Goal: Transaction & Acquisition: Purchase product/service

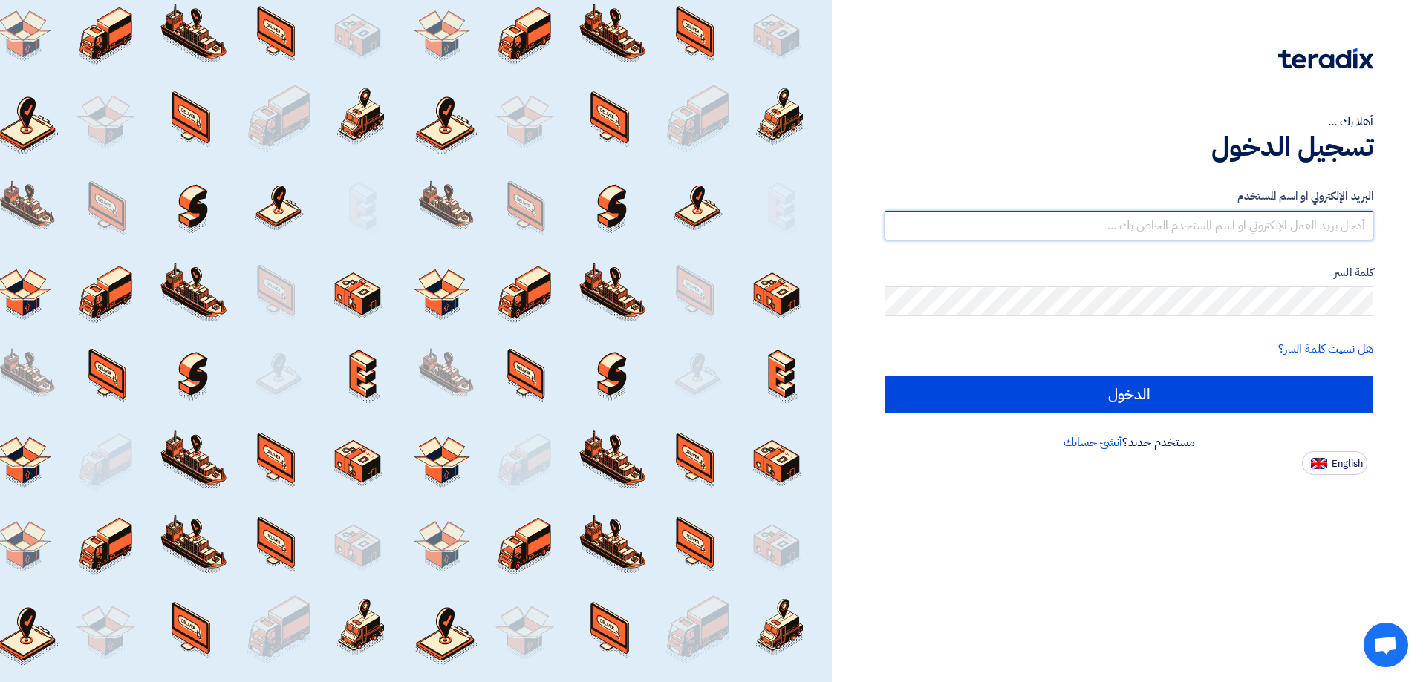
click at [1270, 230] on input "text" at bounding box center [1128, 226] width 489 height 30
type input "[EMAIL_ADDRESS][DOMAIN_NAME]"
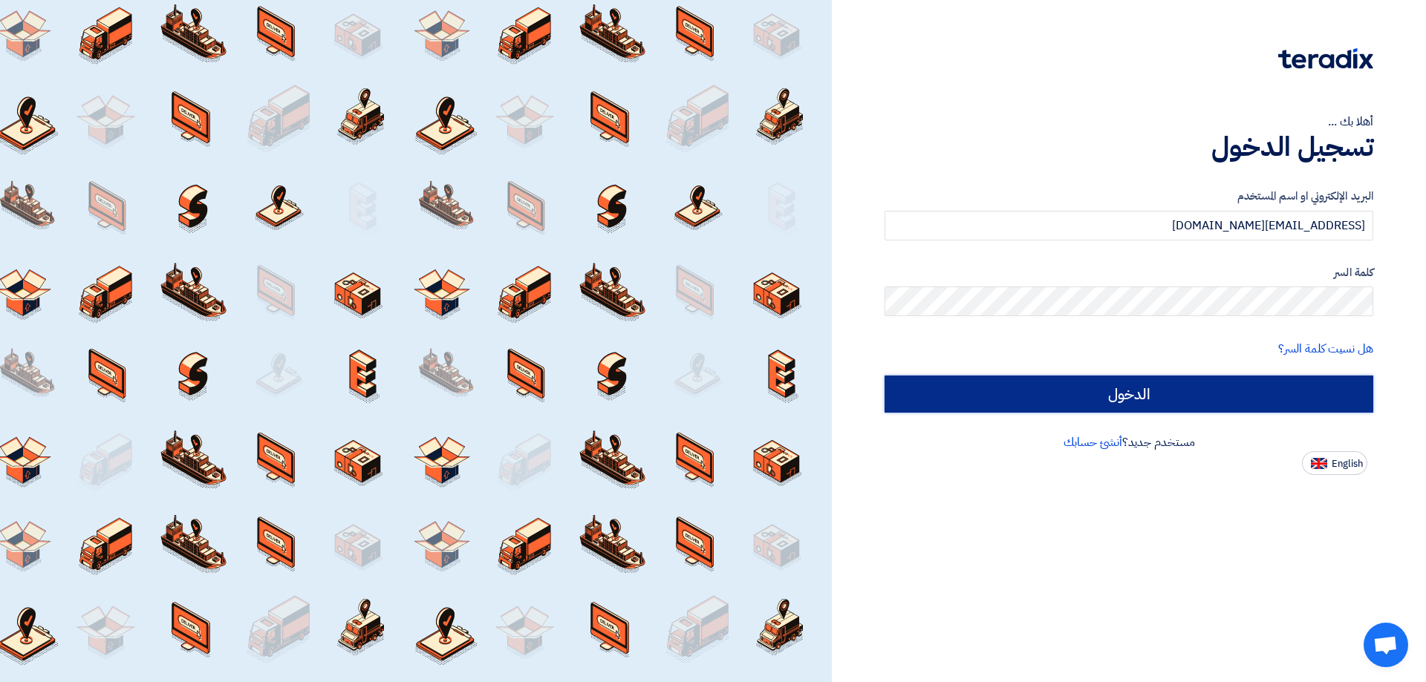
click at [1151, 402] on input "الدخول" at bounding box center [1128, 394] width 489 height 37
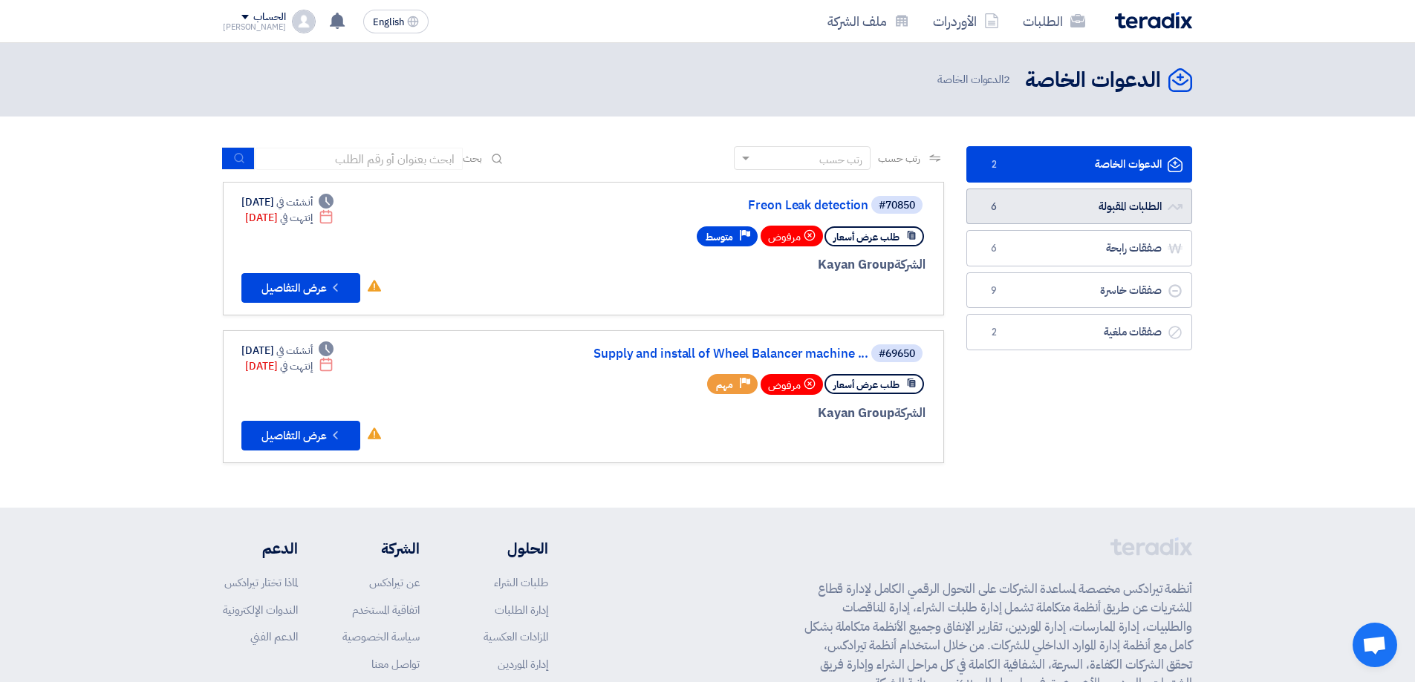
click at [1109, 196] on link "الطلبات المقبولة الطلبات المقبولة 6" at bounding box center [1079, 207] width 226 height 36
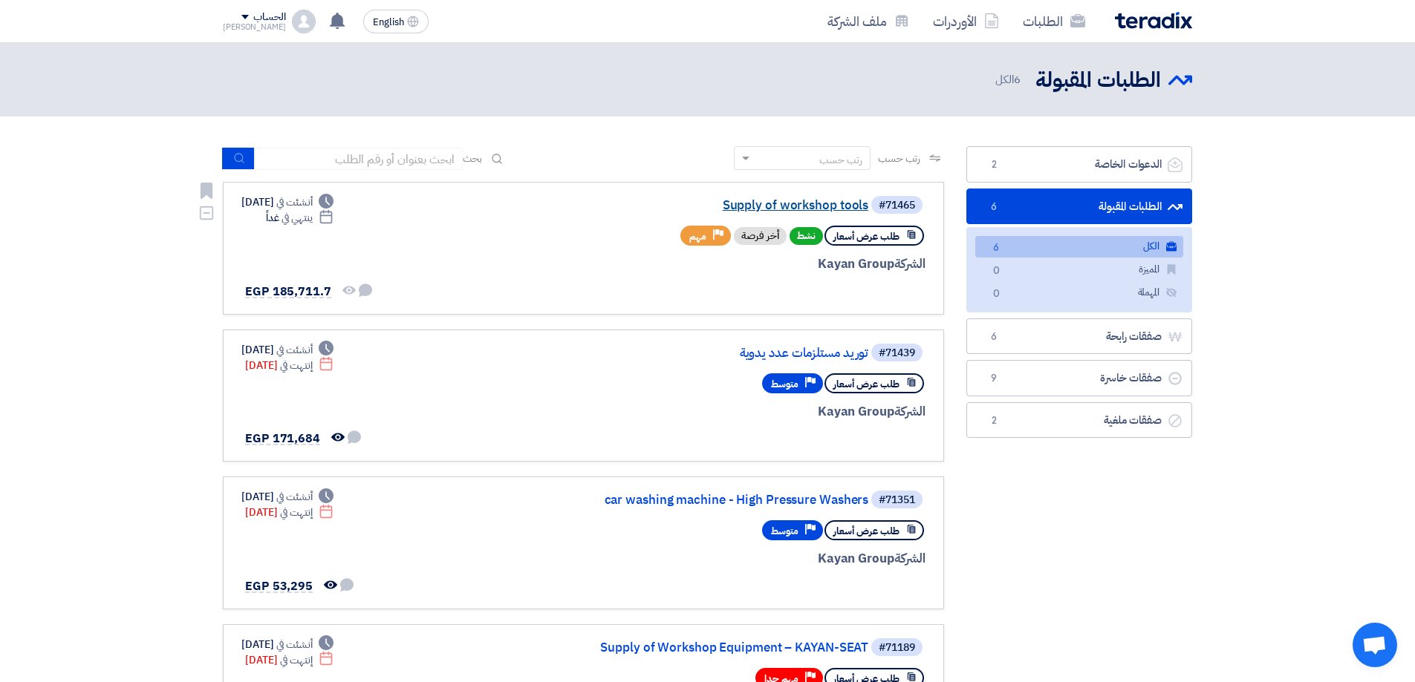
click at [807, 204] on link "Supply of workshop tools" at bounding box center [719, 205] width 297 height 13
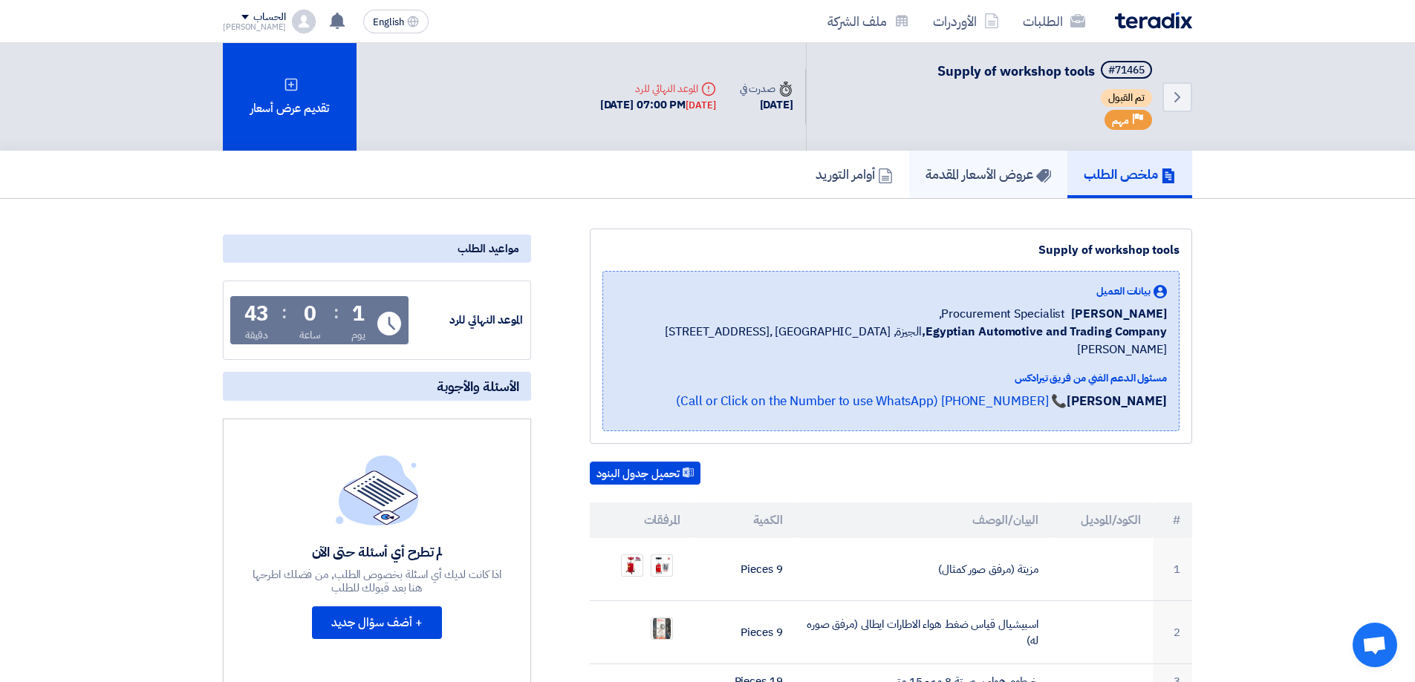
click at [959, 172] on h5 "عروض الأسعار المقدمة" at bounding box center [987, 174] width 125 height 17
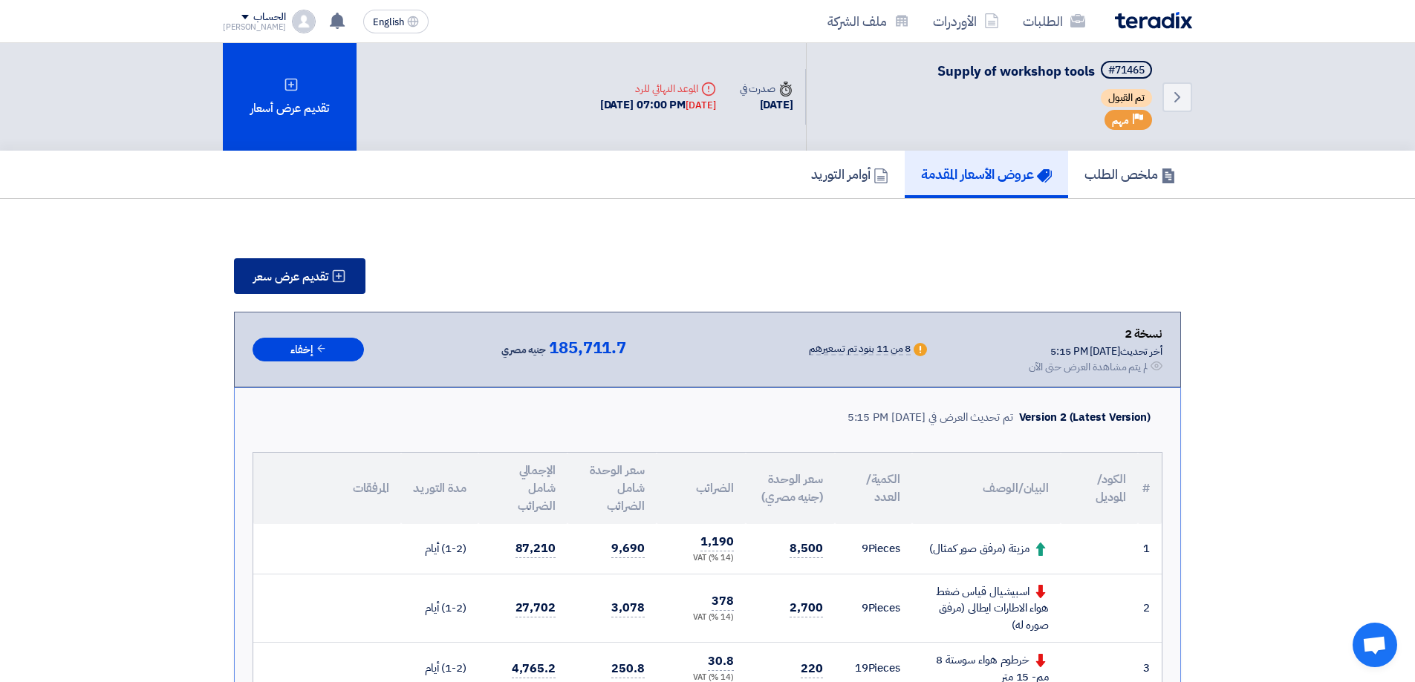
click at [322, 280] on span "تقديم عرض سعر" at bounding box center [290, 277] width 75 height 12
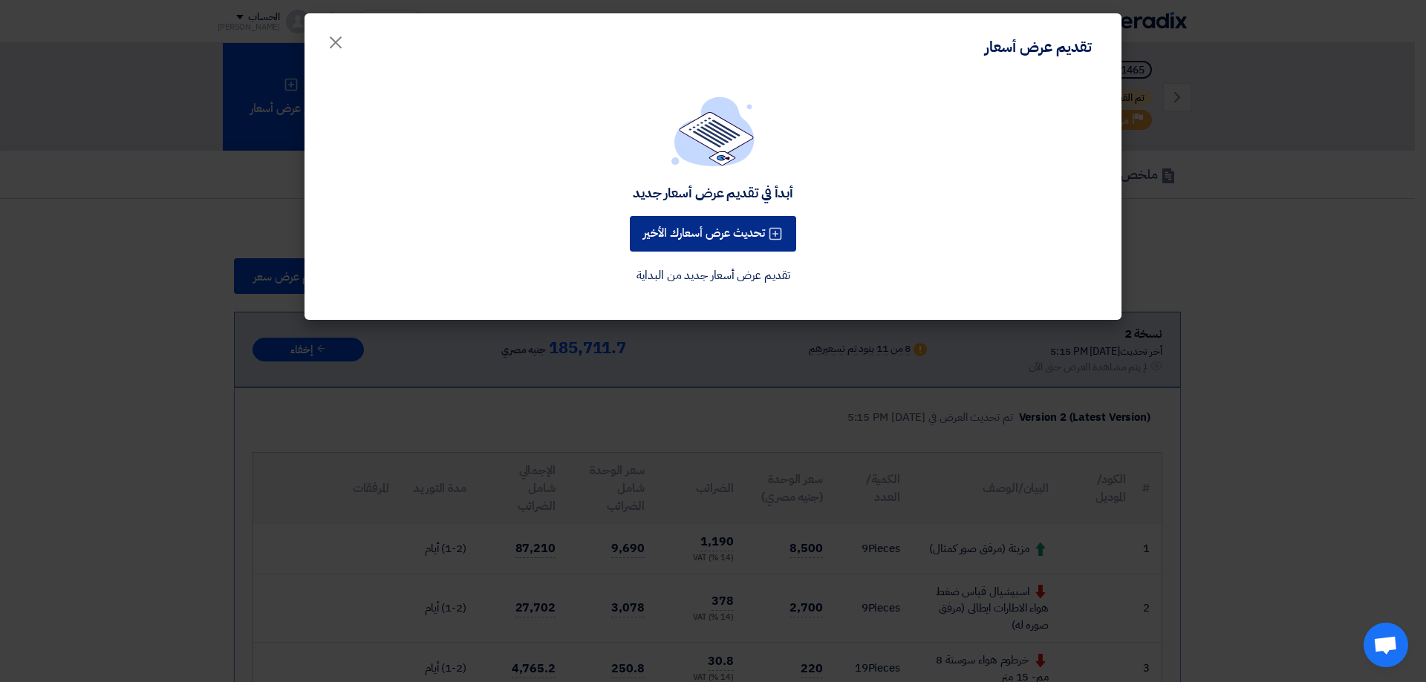
click at [707, 244] on button "تحديث عرض أسعارك الأخير" at bounding box center [713, 234] width 166 height 36
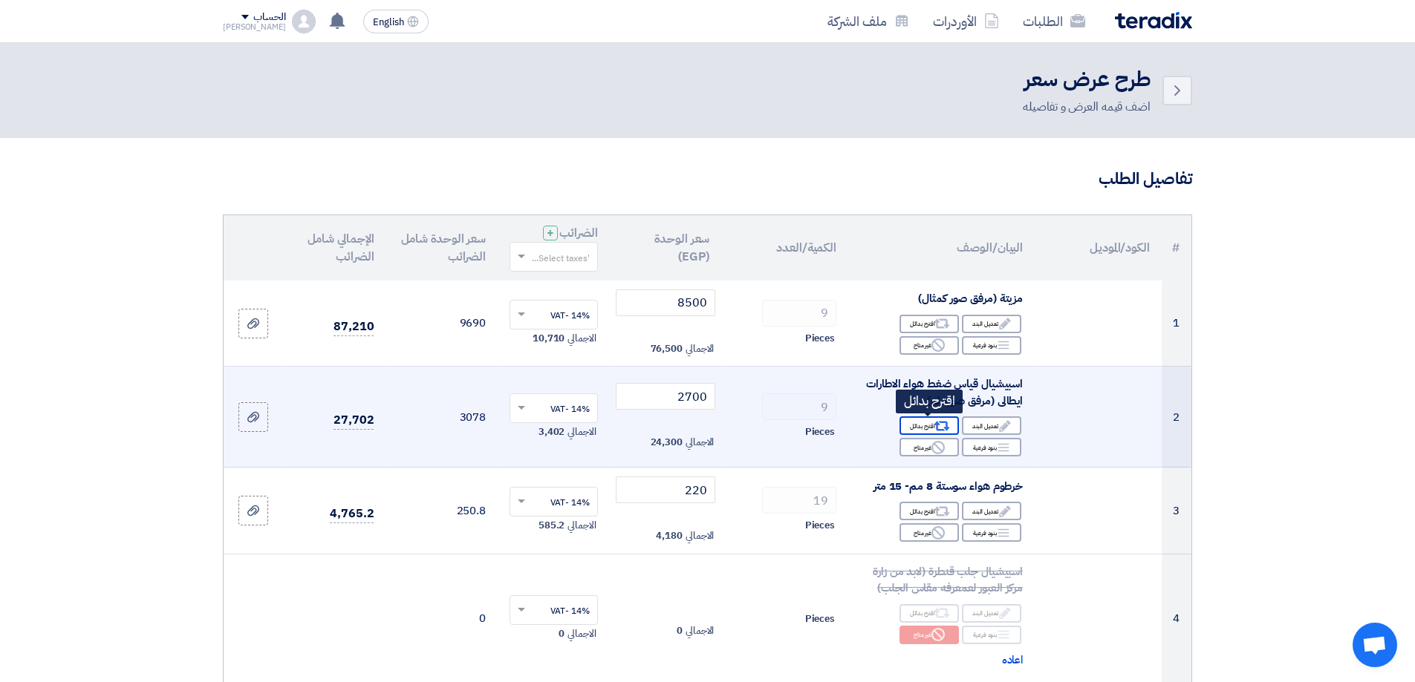
click at [931, 424] on div "Alternative اقترح بدائل" at bounding box center [928, 426] width 59 height 19
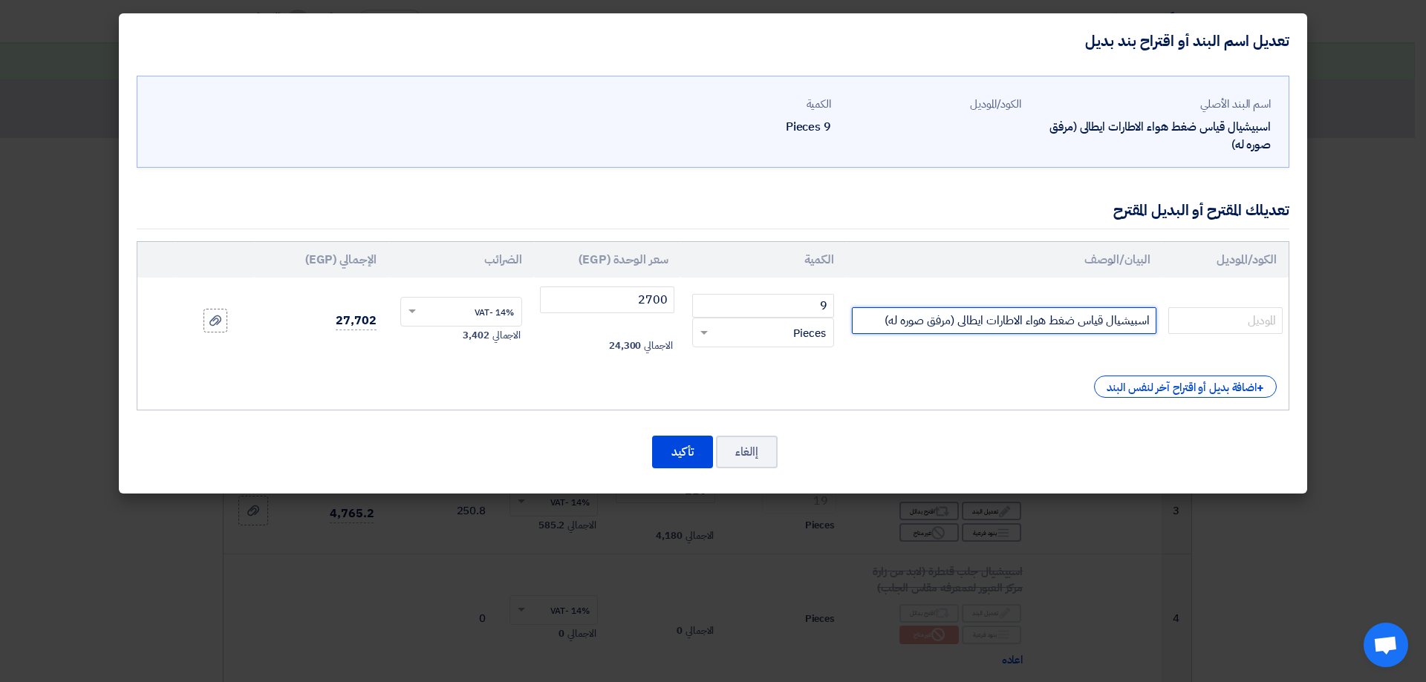
click at [881, 321] on input "اسبيشيال قياس ضغط هواء الاطارات ايطالى (مرفق صوره له)" at bounding box center [1004, 320] width 304 height 27
drag, startPoint x: 988, startPoint y: 319, endPoint x: 829, endPoint y: 336, distance: 159.1
click at [861, 315] on input "اسبيشيال قياس ضغط هواء الاطارات ايطالى (مرفق صوره له)" at bounding box center [1004, 320] width 304 height 27
click at [994, 322] on input "اسبيشيال قياس ضغط هواء الاطاراتتايوانى" at bounding box center [1004, 320] width 304 height 27
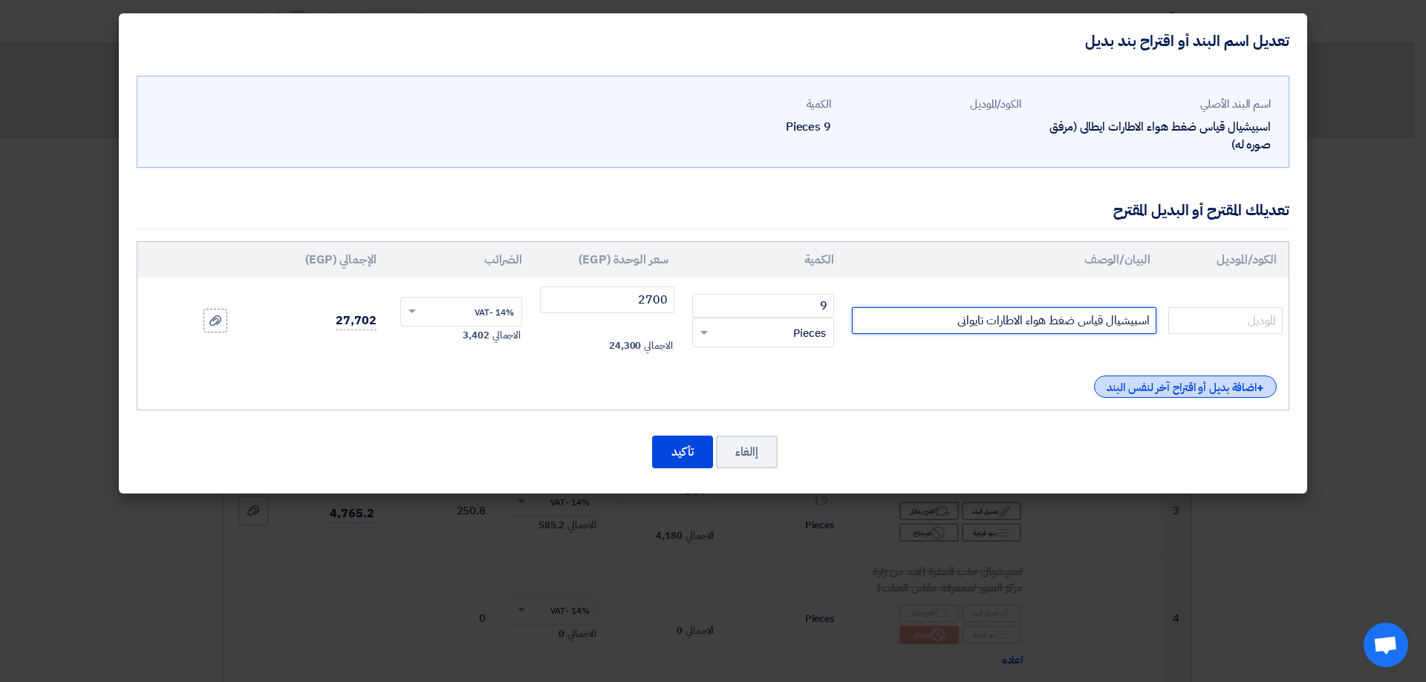
type input "اسبيشيال قياس ضغط هواء الاطارات تايوانى"
click at [1167, 395] on div "+ اضافة بديل أو اقتراح آخر لنفس البند" at bounding box center [1185, 387] width 183 height 22
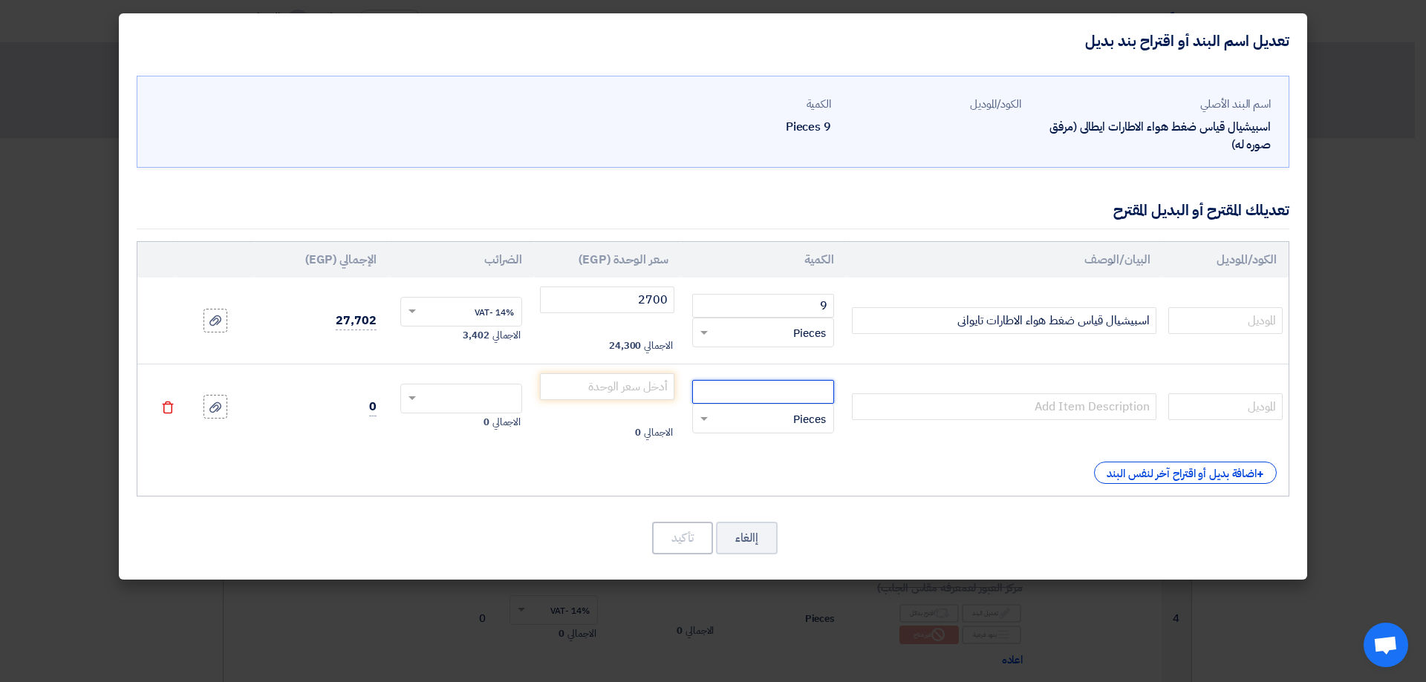
click at [719, 391] on input "number" at bounding box center [763, 392] width 142 height 24
type input "9"
click at [658, 385] on input "number" at bounding box center [607, 387] width 134 height 27
type input "550"
click at [466, 400] on input "text" at bounding box center [471, 400] width 90 height 24
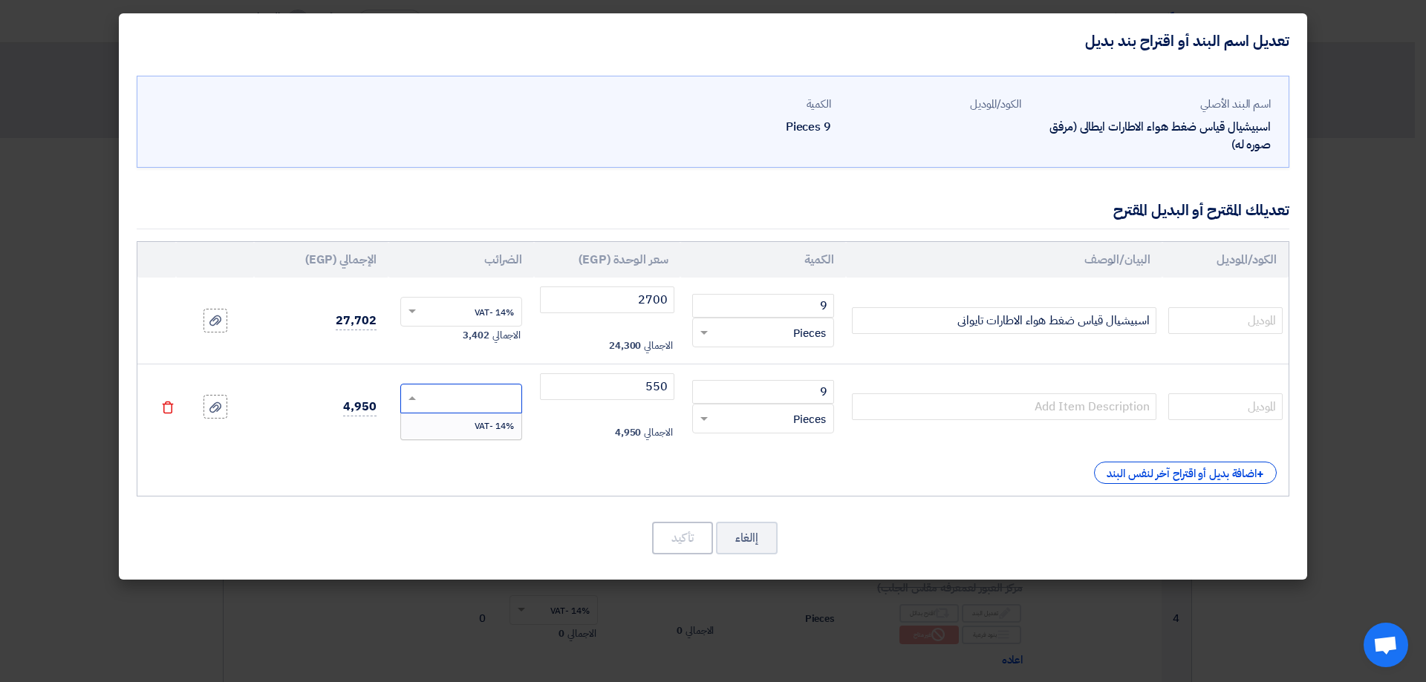
click at [474, 435] on div "14% -VAT" at bounding box center [461, 426] width 121 height 25
click at [1069, 405] on input "text" at bounding box center [1004, 407] width 304 height 27
drag, startPoint x: 915, startPoint y: 324, endPoint x: 1172, endPoint y: 321, distance: 256.9
click at [1190, 323] on tr "اسبيشيال قياس ضغط هواء الاطارات تايوانى 9 RFQ_STEP1.ITEMS.2.TYPE_PLACEHOLDER" at bounding box center [712, 321] width 1151 height 86
paste input "اسبيشيال قياس ضغط هواء الاطارات تايوانى"
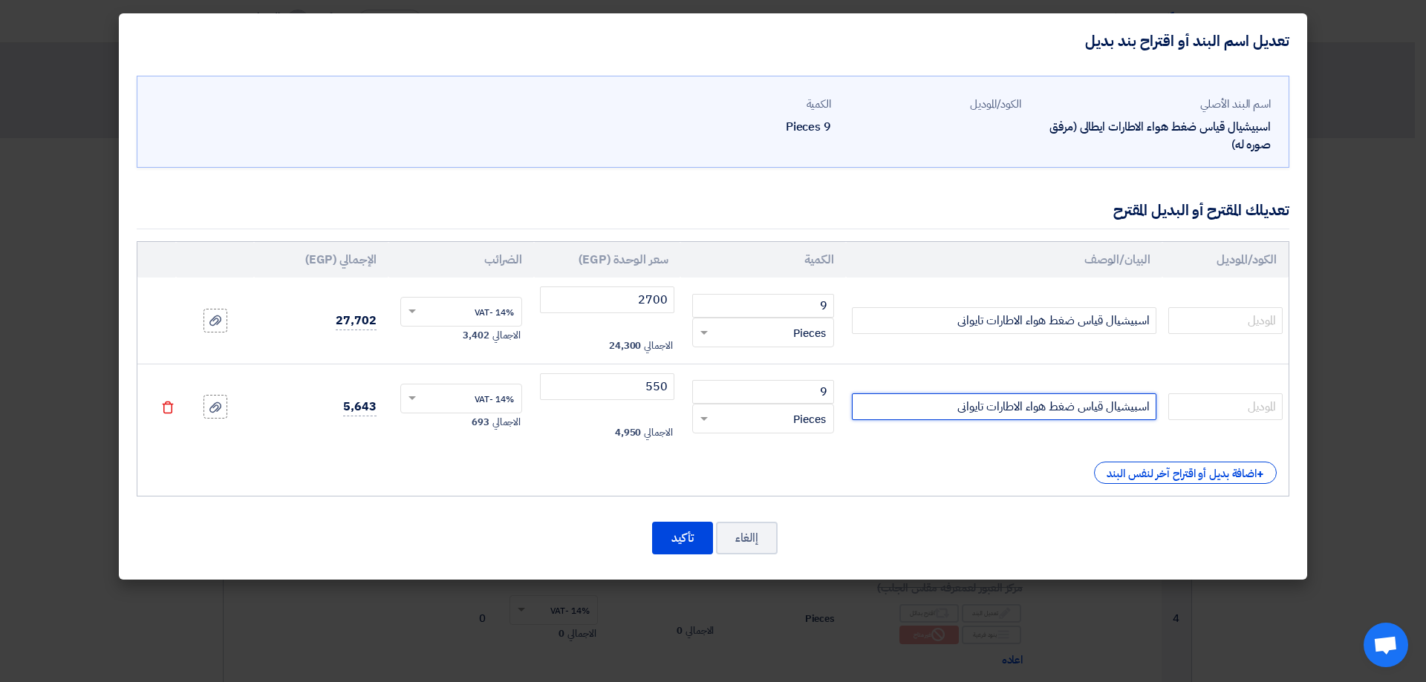
click at [976, 409] on input "اسبيشيال قياس ضغط هواء الاطارات تايوانى" at bounding box center [1004, 407] width 304 height 27
type input "اسبيشيال قياس ضغط هواء الاطارات بالجلسرين هاردن"
click at [692, 524] on button "تأكيد" at bounding box center [682, 538] width 61 height 33
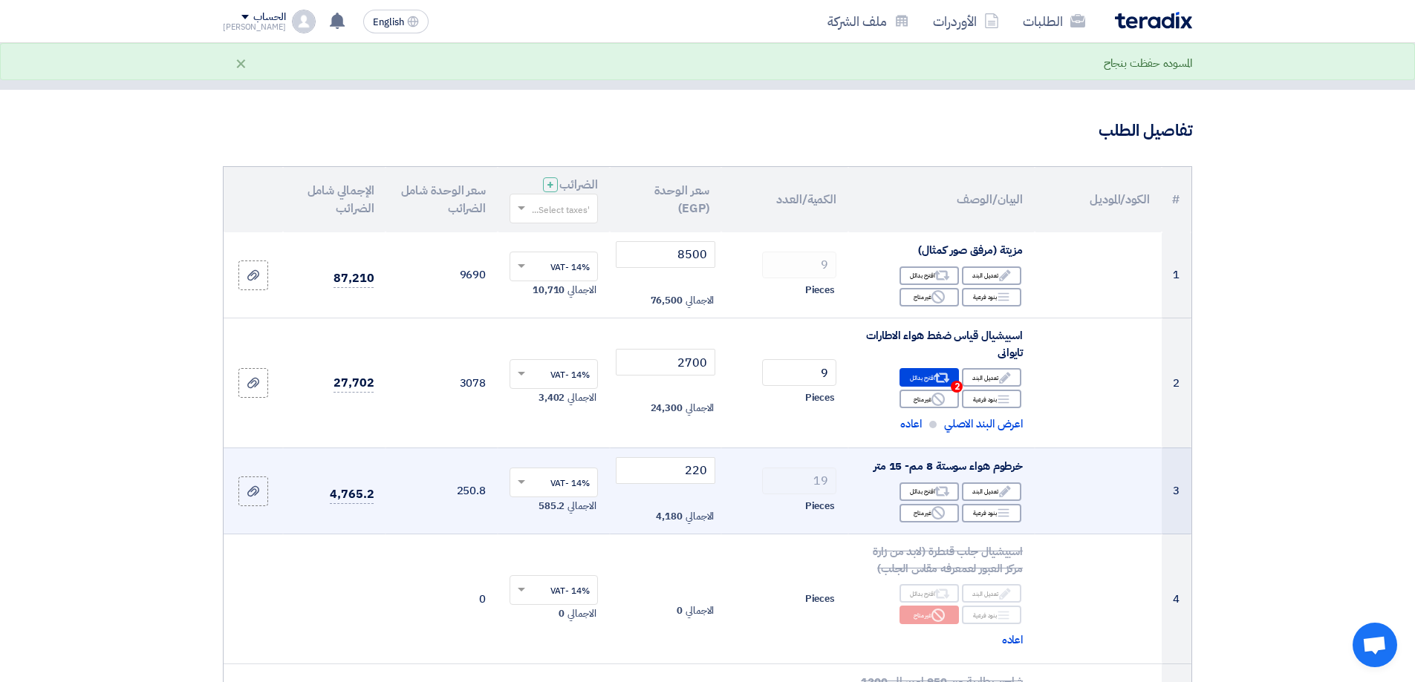
scroll to position [74, 0]
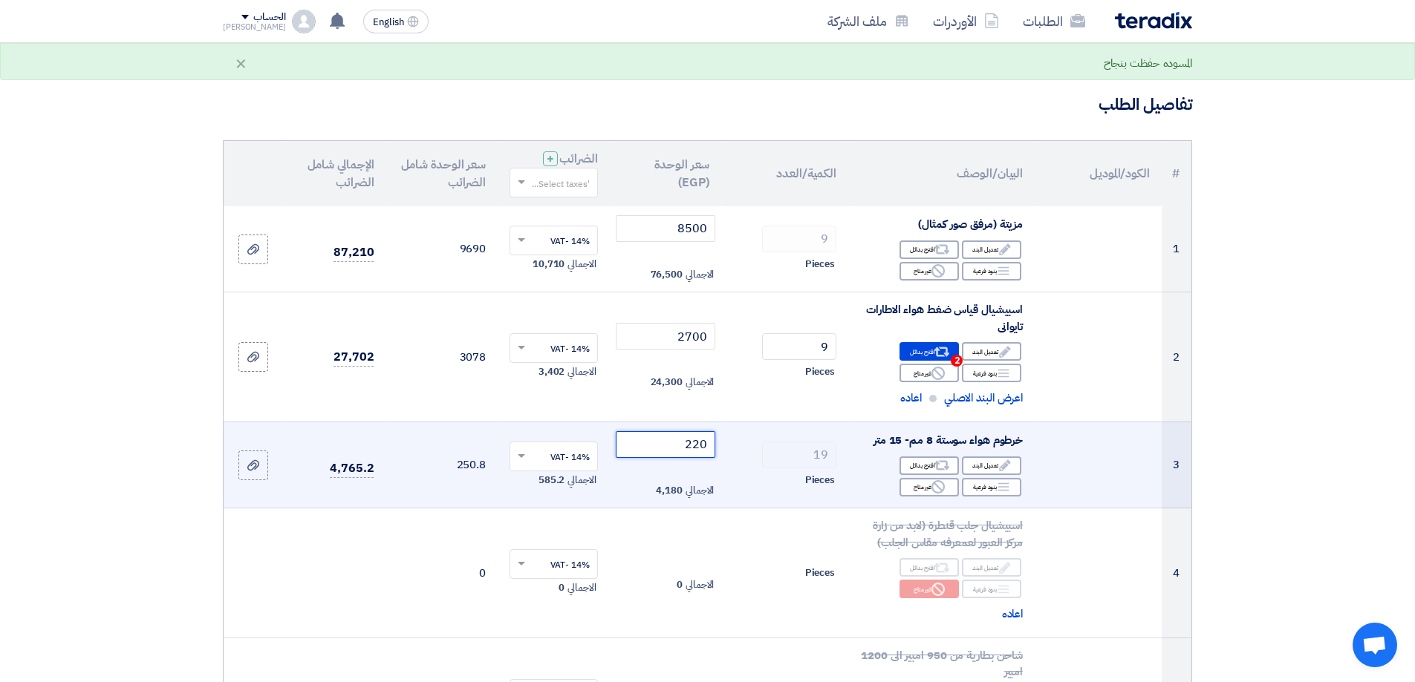
click at [700, 444] on input "220" at bounding box center [666, 444] width 100 height 27
click at [696, 444] on input "220" at bounding box center [666, 444] width 100 height 27
click at [696, 443] on input "220" at bounding box center [666, 444] width 100 height 27
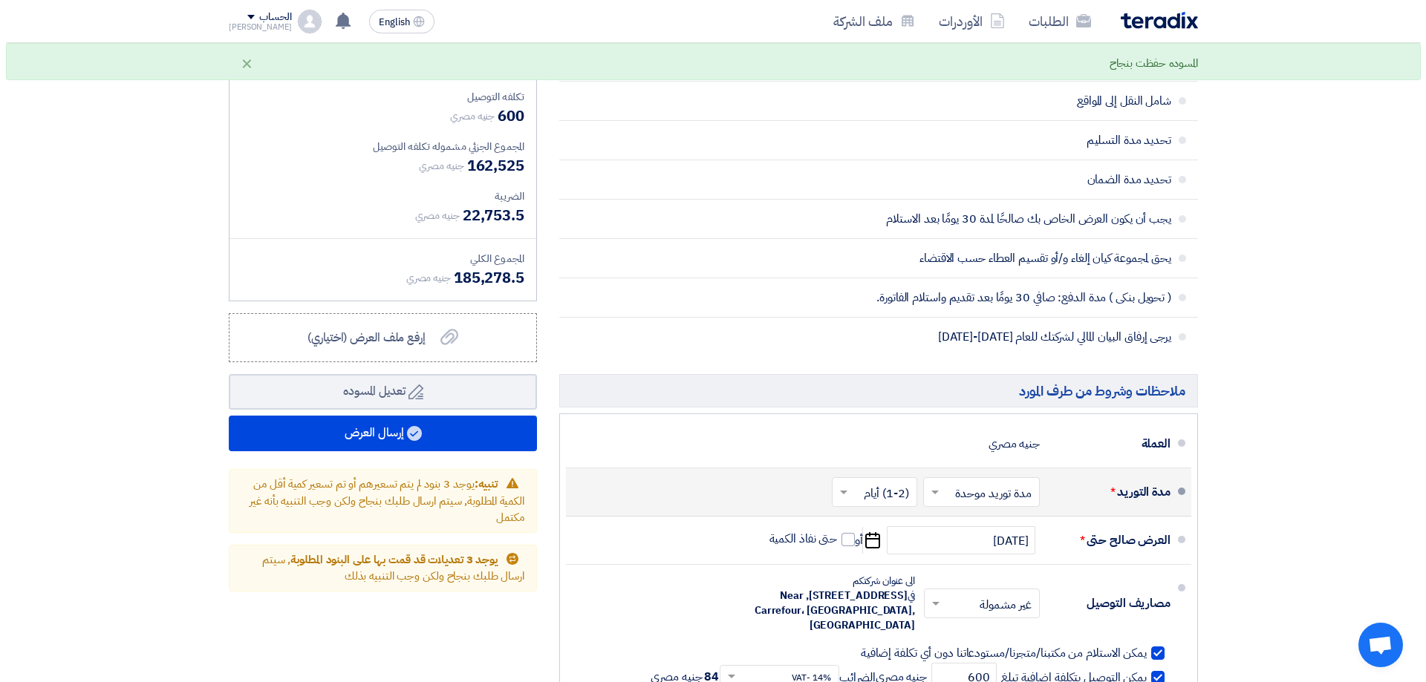
scroll to position [1559, 0]
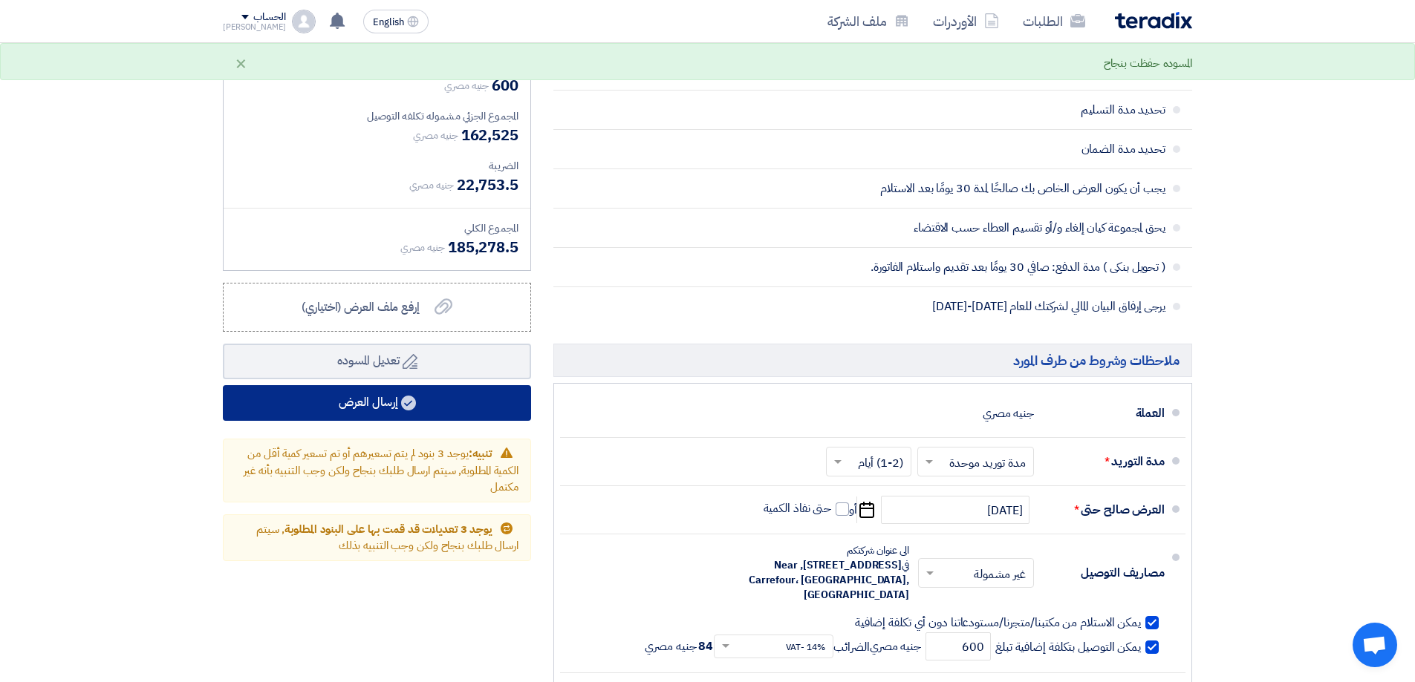
type input "200"
click at [430, 410] on button "إرسال العرض" at bounding box center [377, 403] width 308 height 36
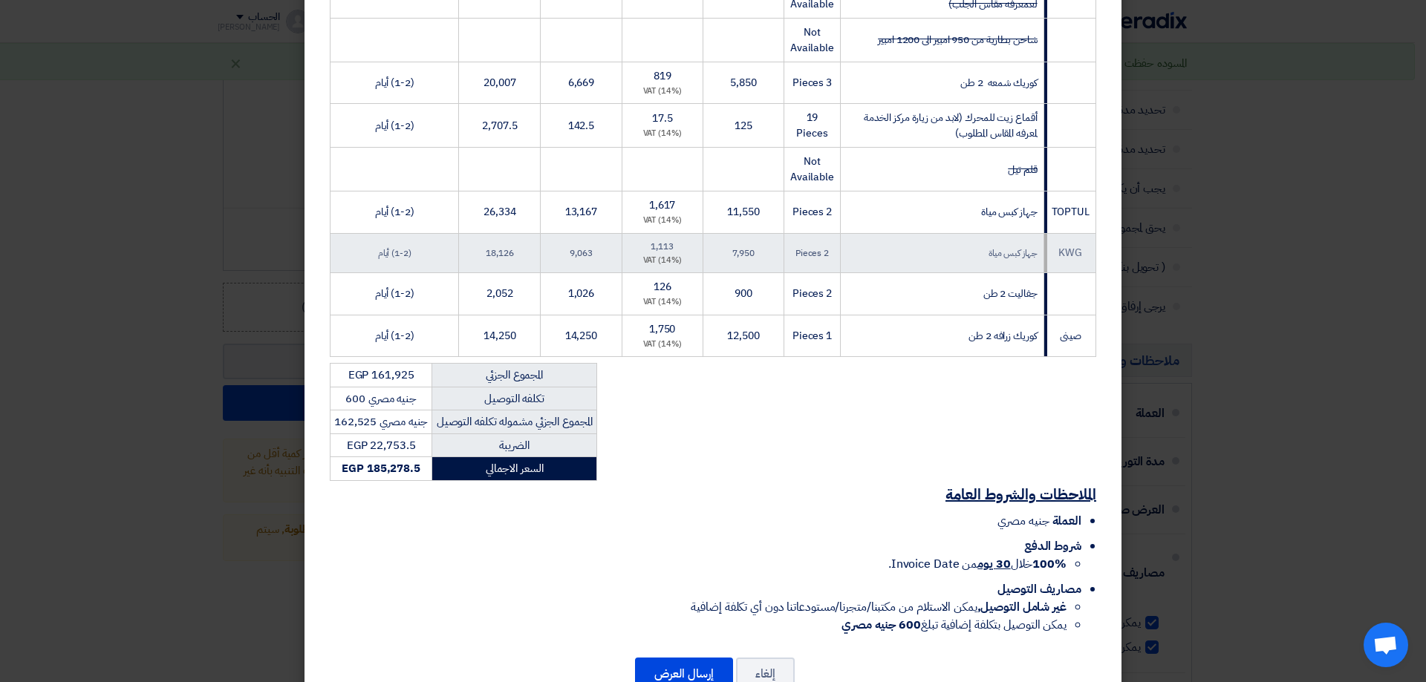
scroll to position [521, 0]
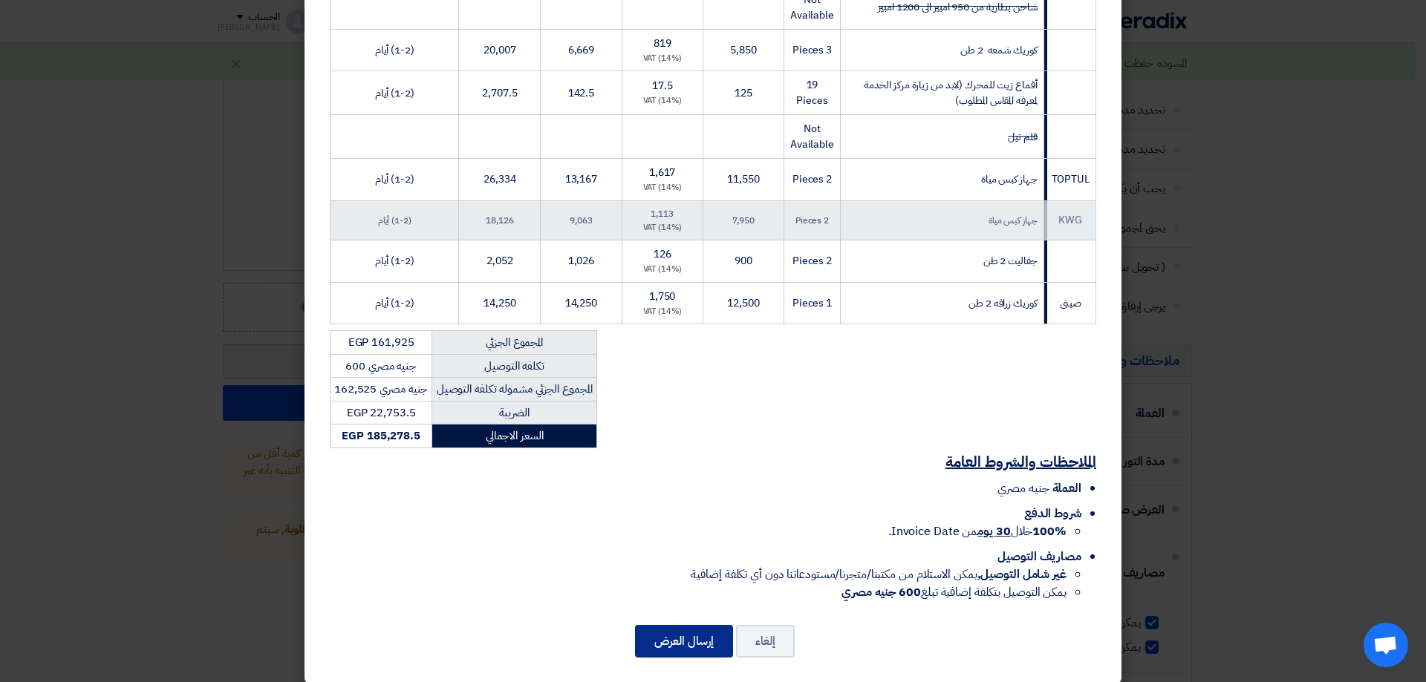
click at [685, 630] on button "إرسال العرض" at bounding box center [684, 641] width 98 height 33
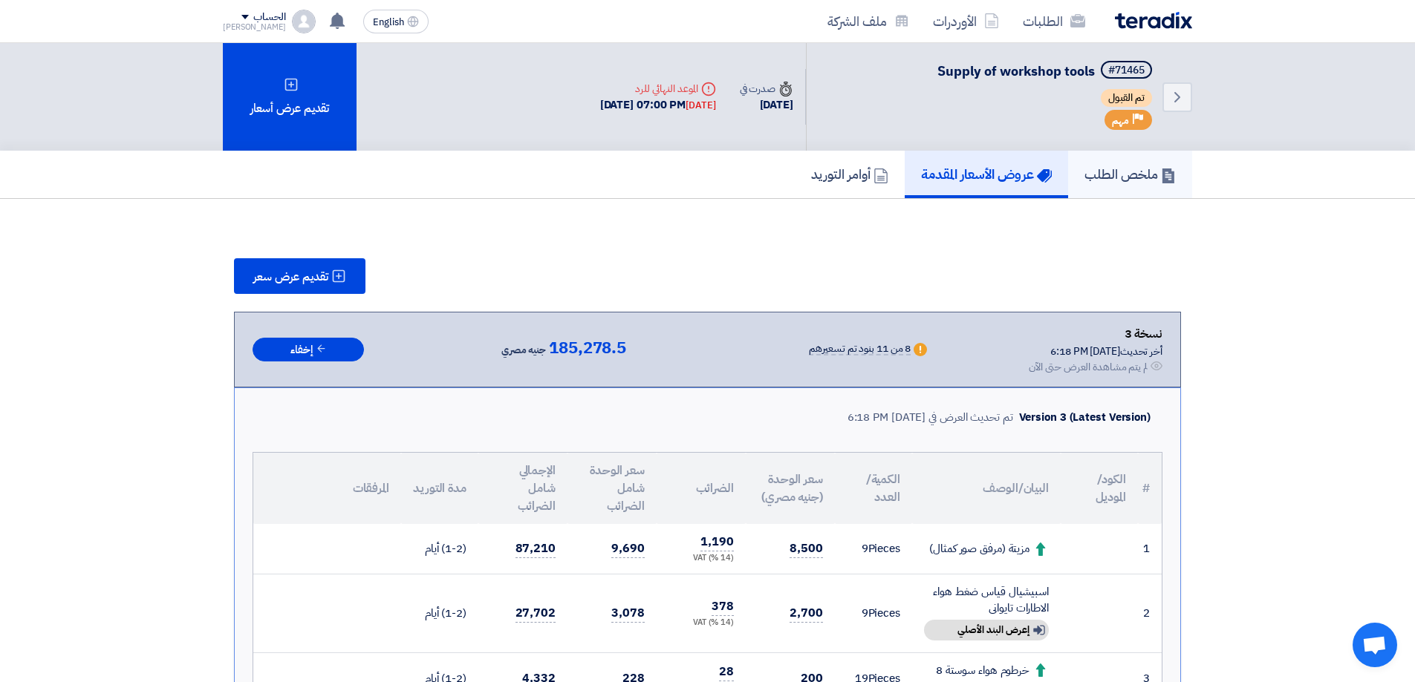
click at [1106, 180] on h5 "ملخص الطلب" at bounding box center [1129, 174] width 91 height 17
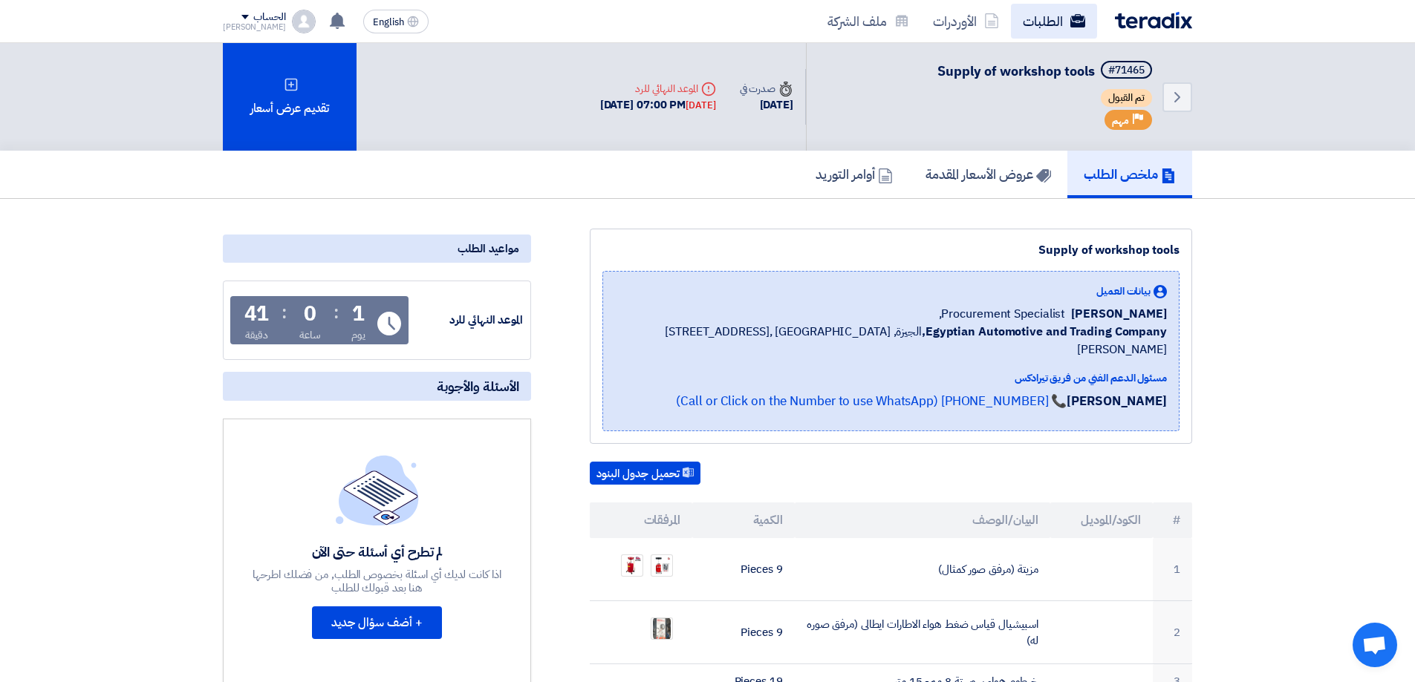
click at [1039, 19] on link "الطلبات" at bounding box center [1054, 21] width 86 height 35
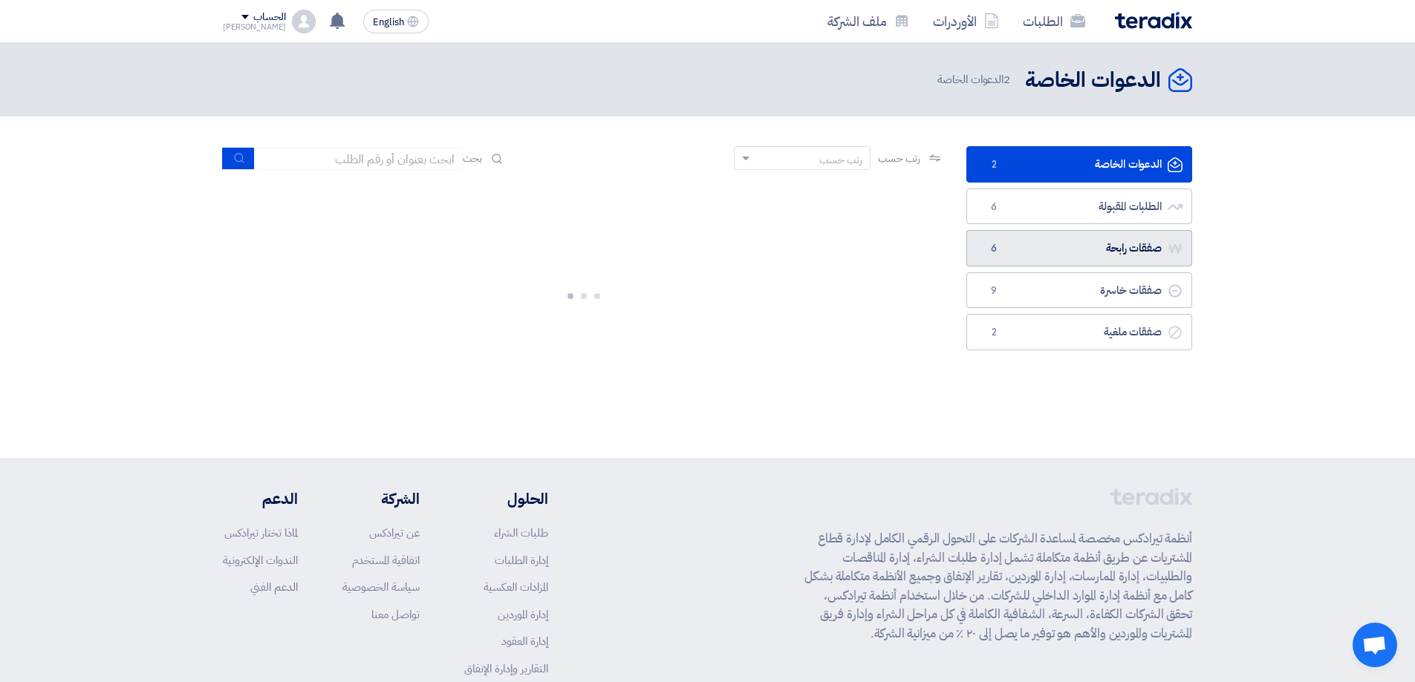
click at [1098, 244] on link "صفقات رابحة صفقات رابحة 6" at bounding box center [1079, 248] width 226 height 36
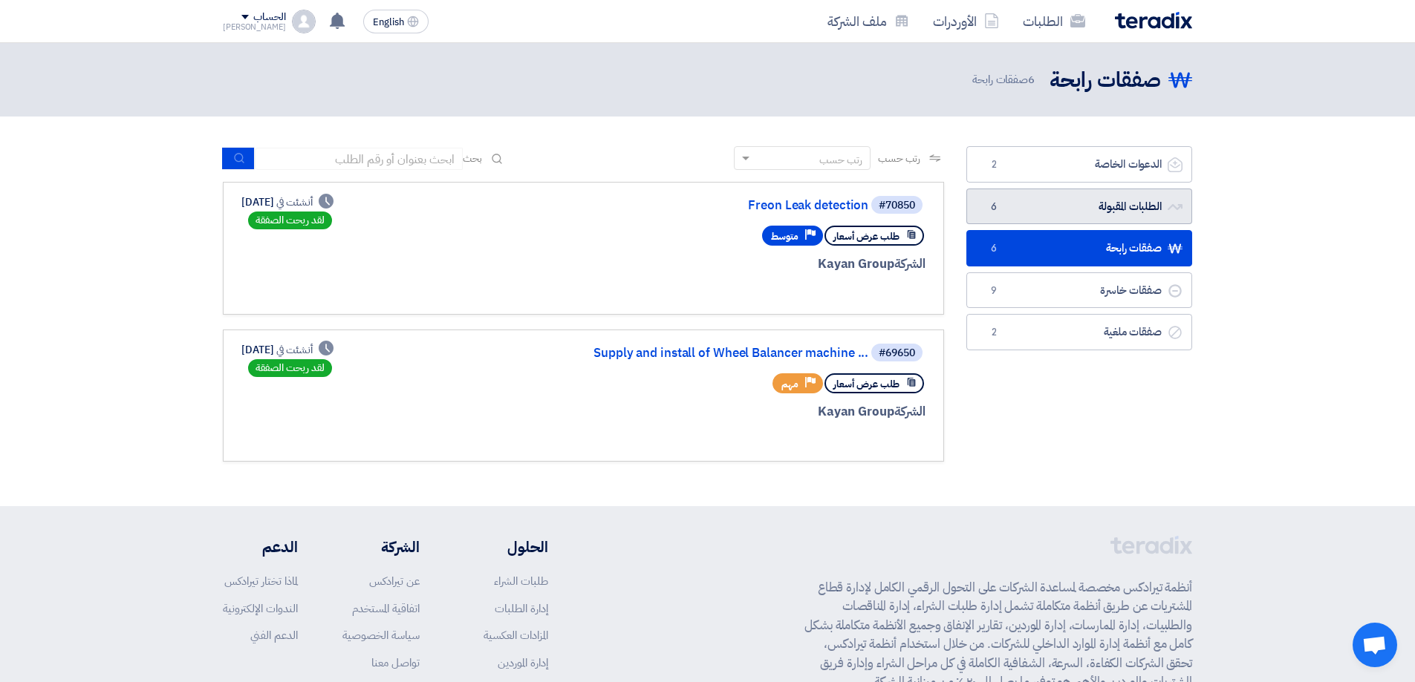
click at [1101, 198] on link "الطلبات المقبولة الطلبات المقبولة 6" at bounding box center [1079, 207] width 226 height 36
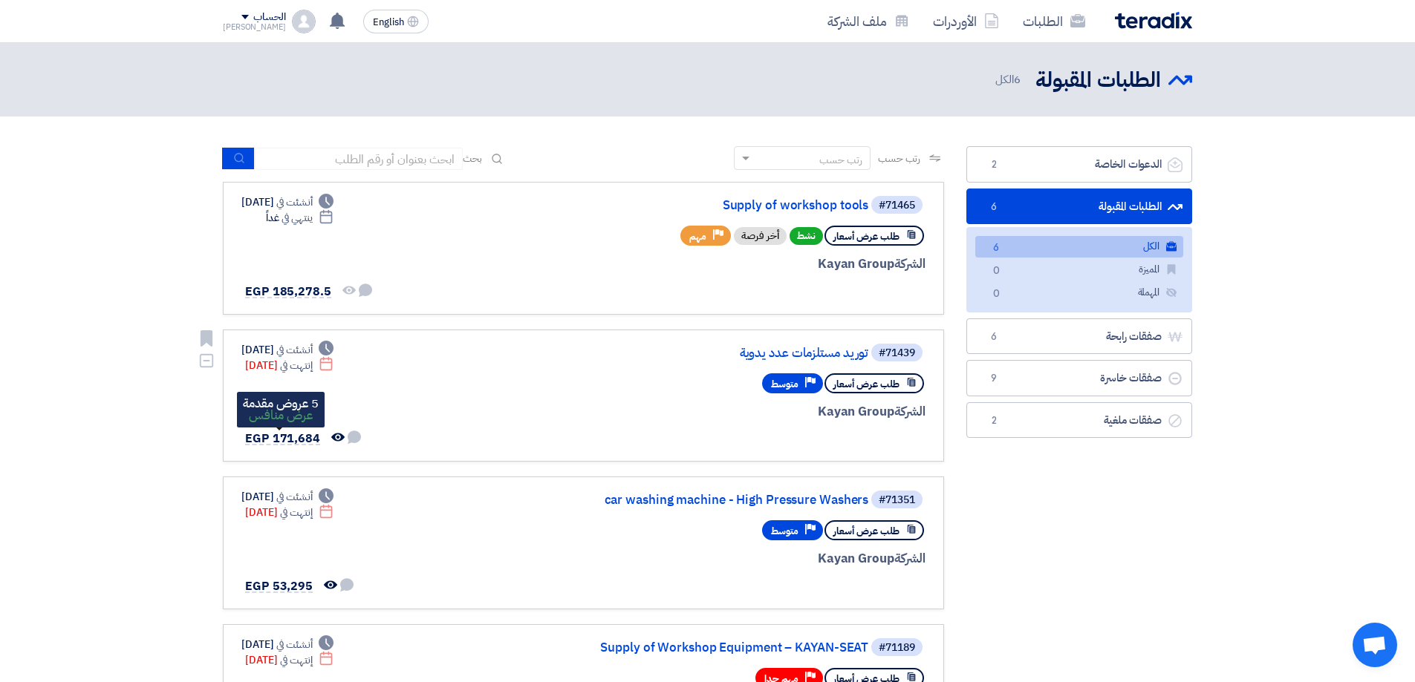
drag, startPoint x: 301, startPoint y: 437, endPoint x: 308, endPoint y: 436, distance: 7.6
click at [300, 437] on span "EGP 171,684" at bounding box center [282, 439] width 75 height 18
click at [756, 350] on link "توريد مستلزمات عدد يدوية" at bounding box center [719, 353] width 297 height 13
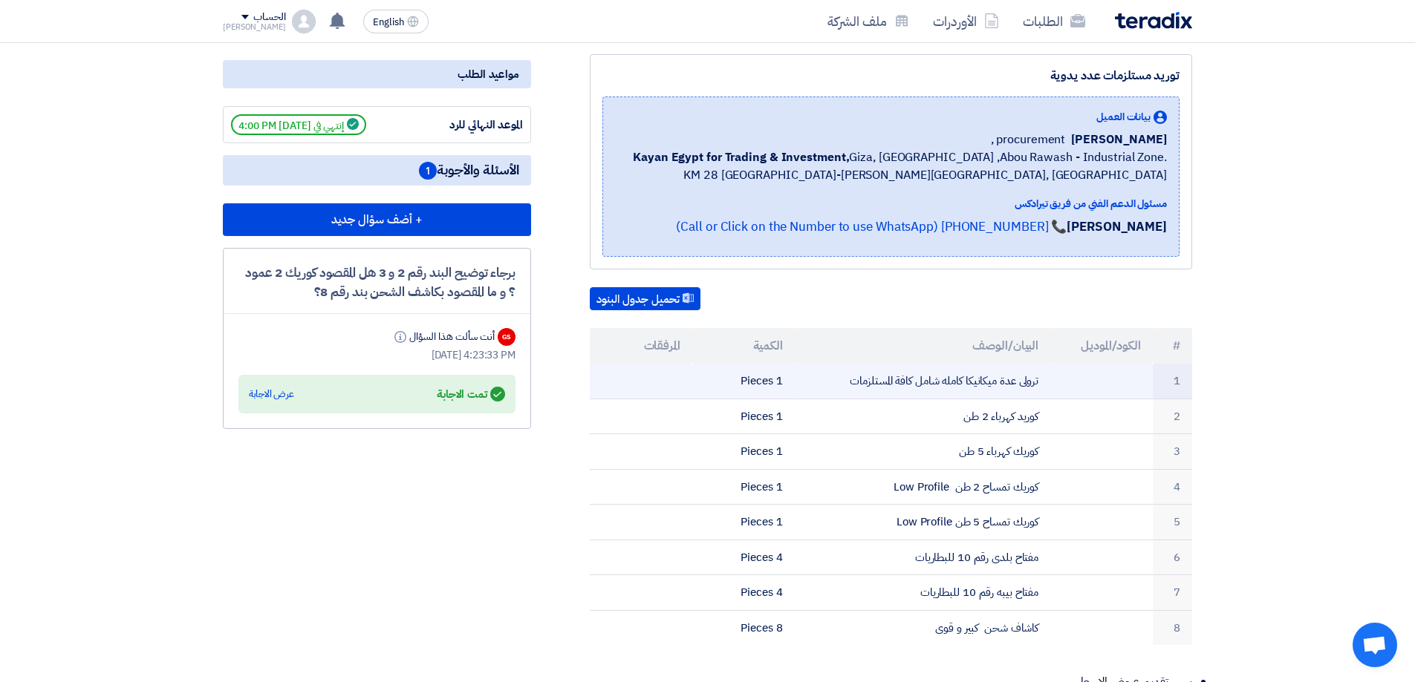
scroll to position [223, 0]
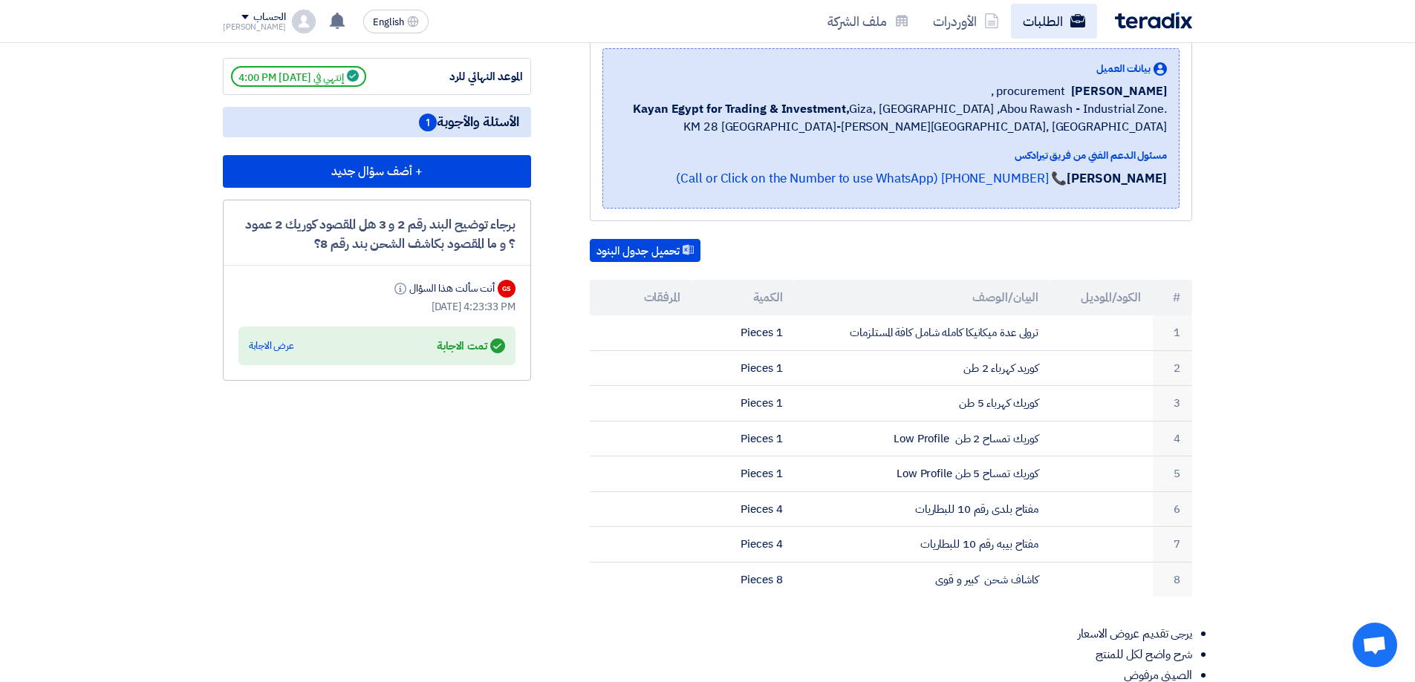
click at [1039, 16] on link "الطلبات" at bounding box center [1054, 21] width 86 height 35
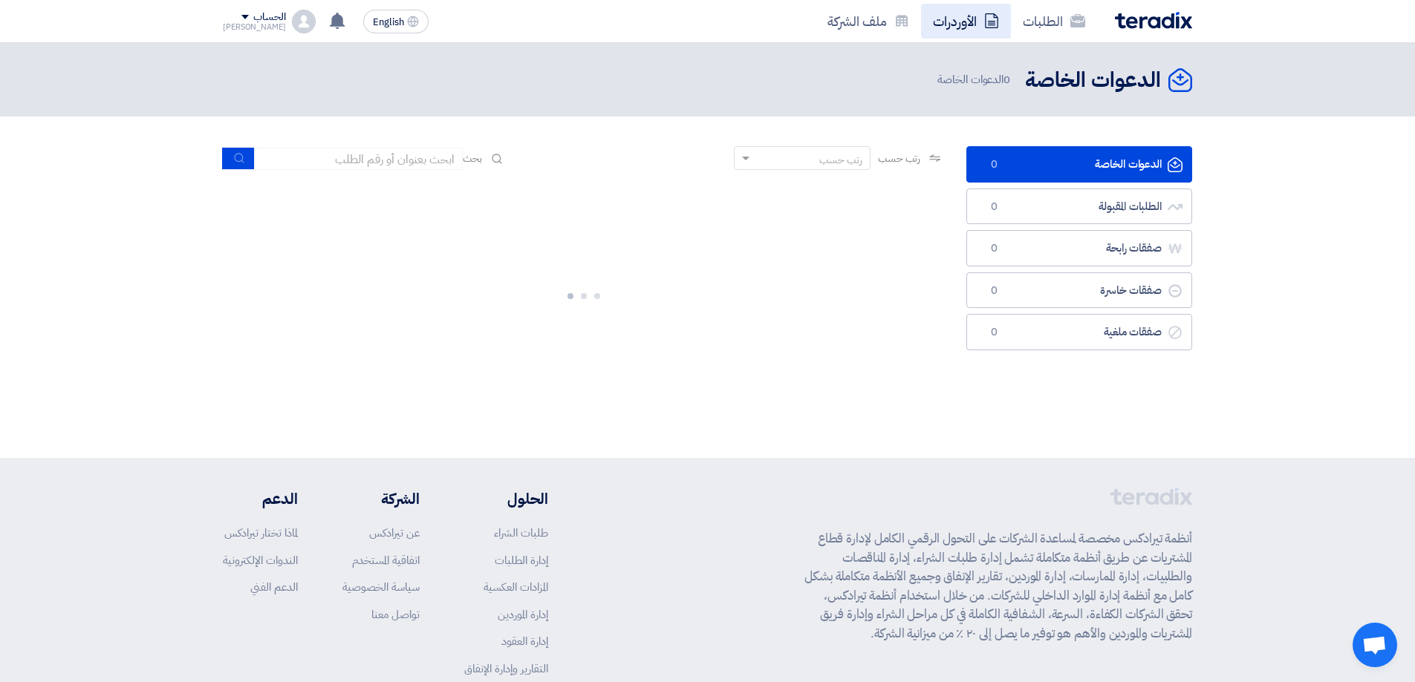
click at [977, 19] on link "الأوردرات" at bounding box center [966, 21] width 90 height 35
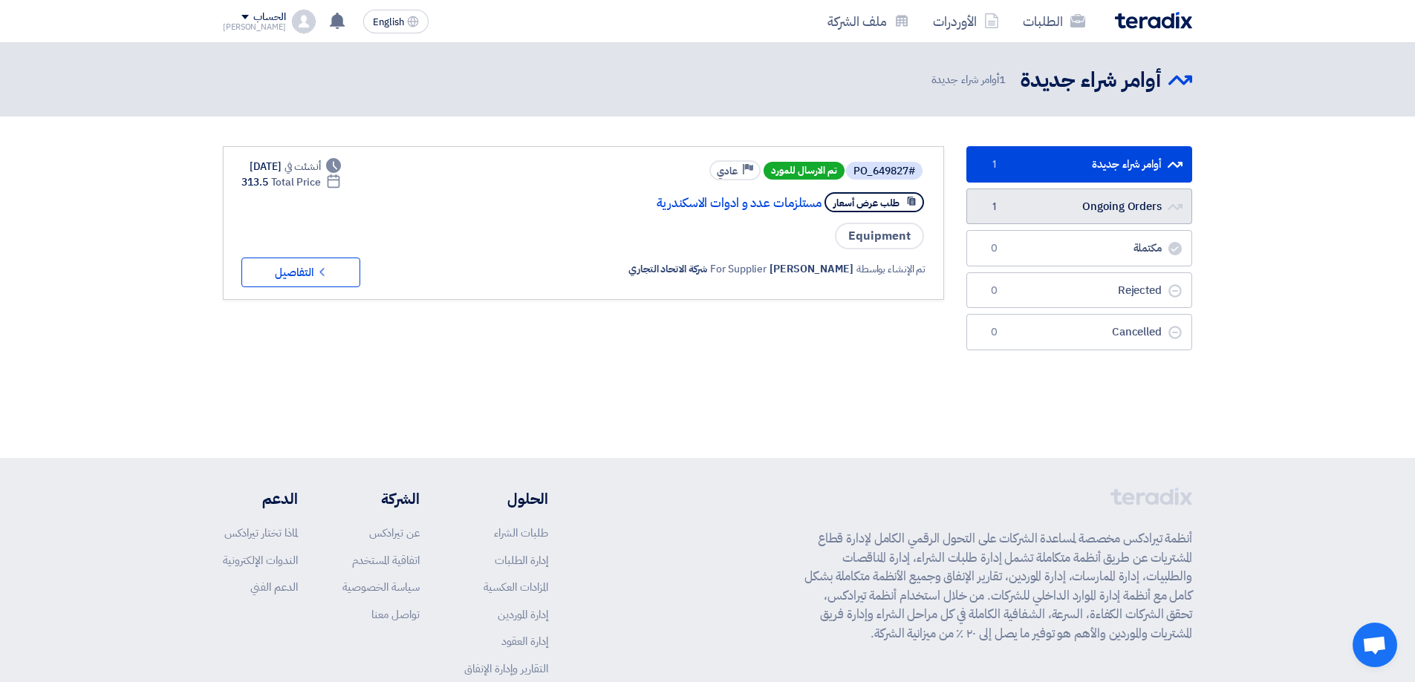
click at [1190, 207] on link "Ongoing Orders Ongoing Orders 1" at bounding box center [1079, 207] width 226 height 36
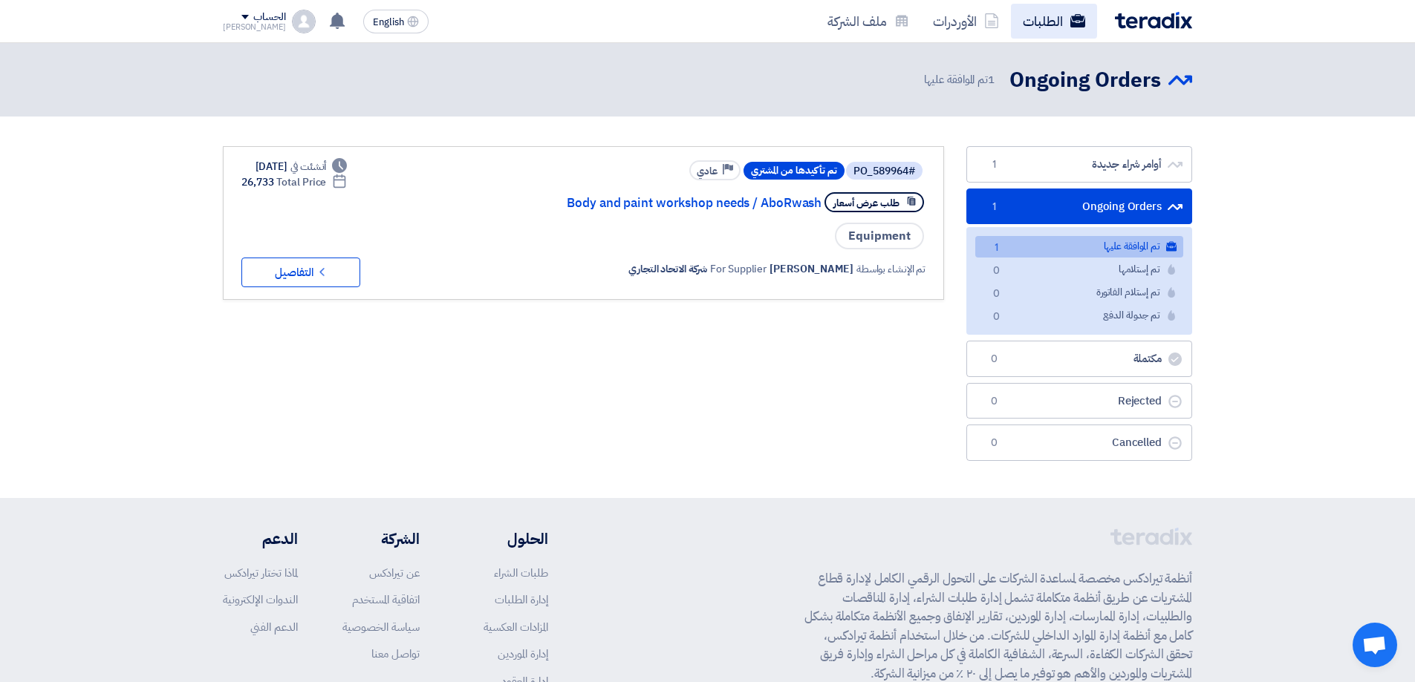
click at [1069, 10] on link "الطلبات" at bounding box center [1054, 21] width 86 height 35
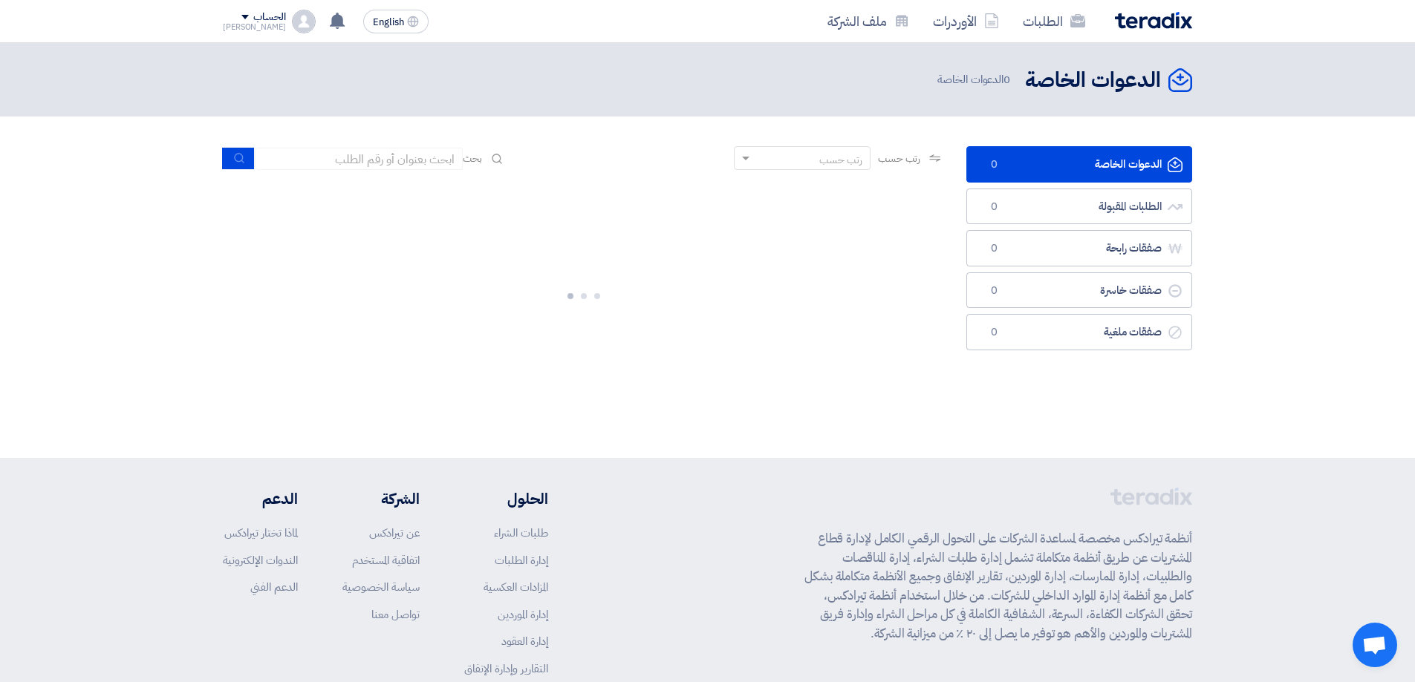
click at [1113, 228] on ul "الدعوات الخاصة الدعوات الخاصة 0 الطلبات المقبولة الطلبات المقبولة 0 صفقات رابحة…" at bounding box center [1079, 248] width 226 height 204
click at [1113, 207] on link "الطلبات المقبولة الطلبات المقبولة 0" at bounding box center [1079, 207] width 226 height 36
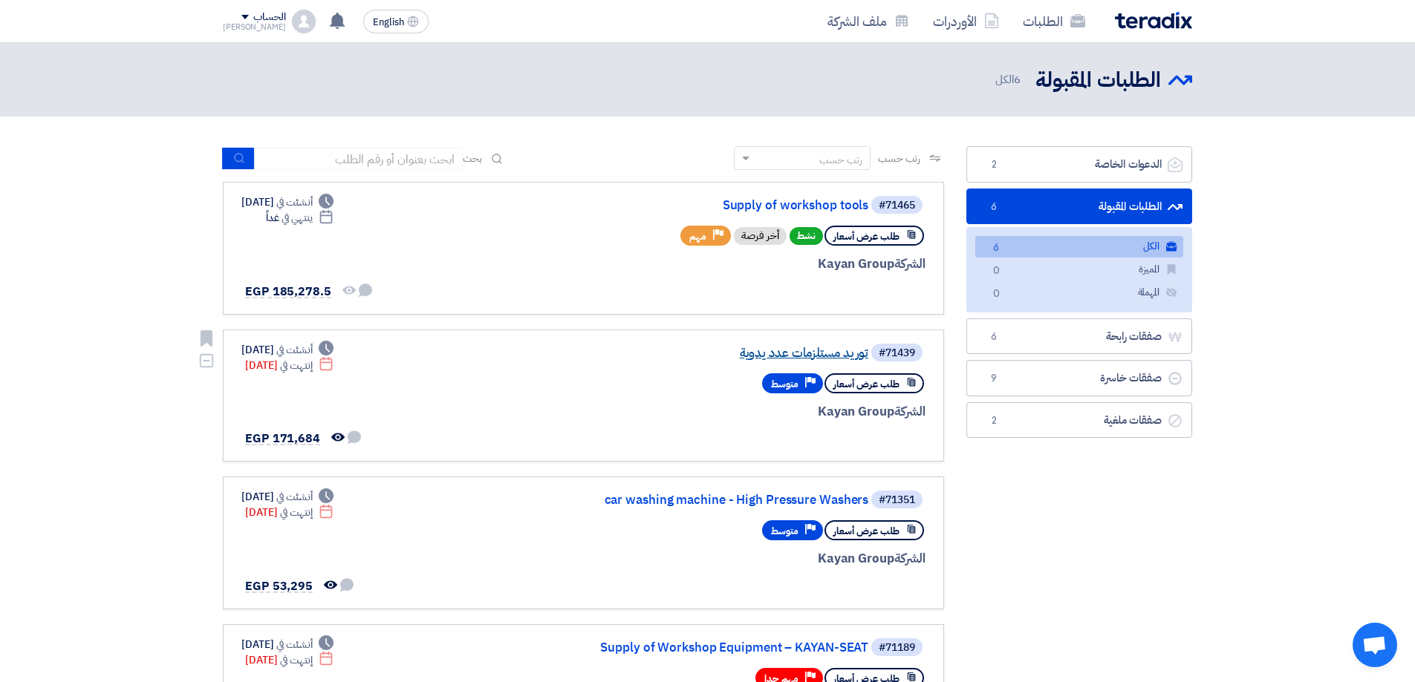
click at [824, 353] on link "توريد مستلزمات عدد يدوية" at bounding box center [719, 353] width 297 height 13
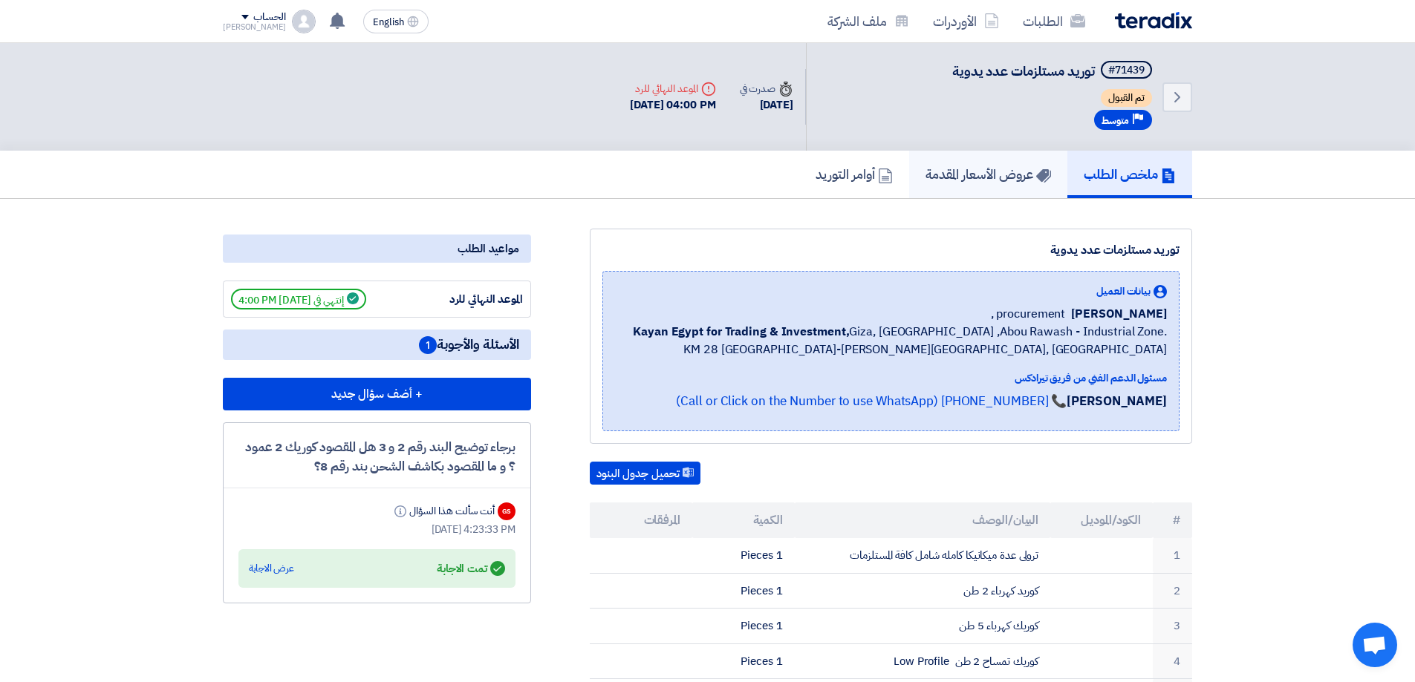
click at [991, 189] on link "عروض الأسعار المقدمة" at bounding box center [988, 175] width 158 height 48
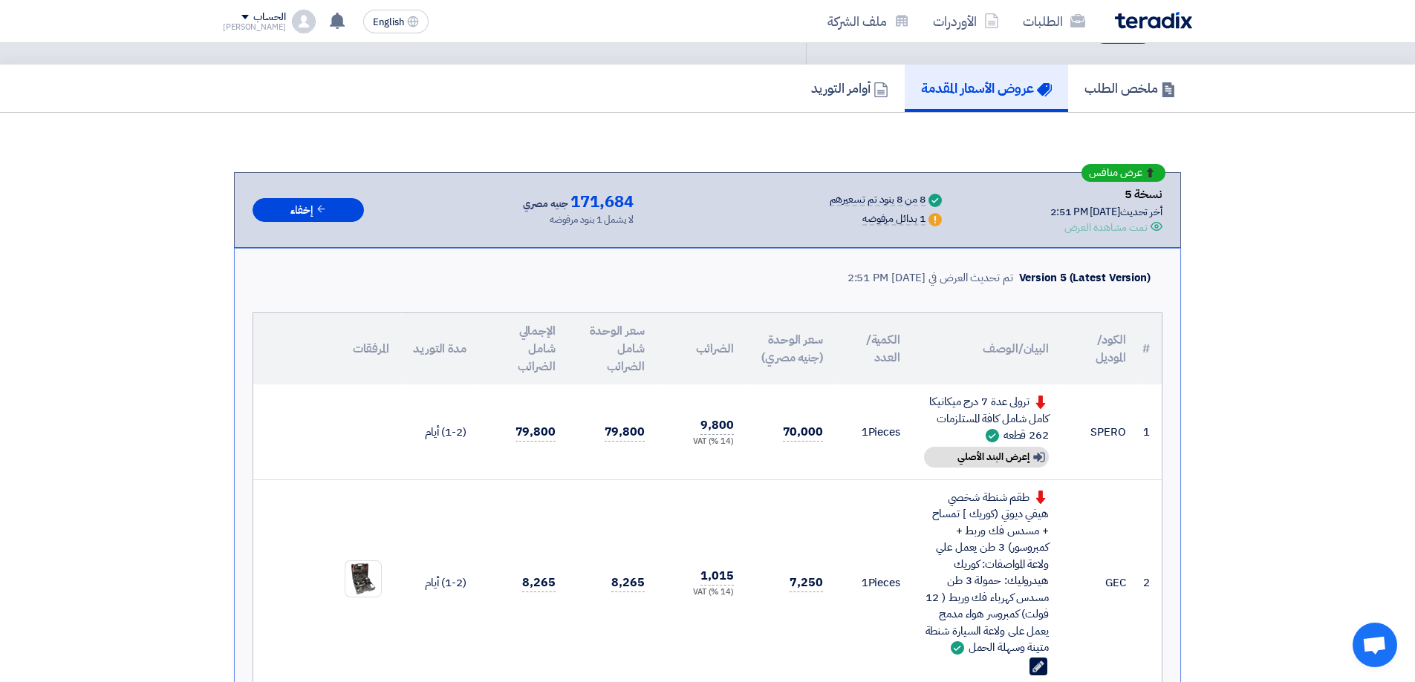
scroll to position [74, 0]
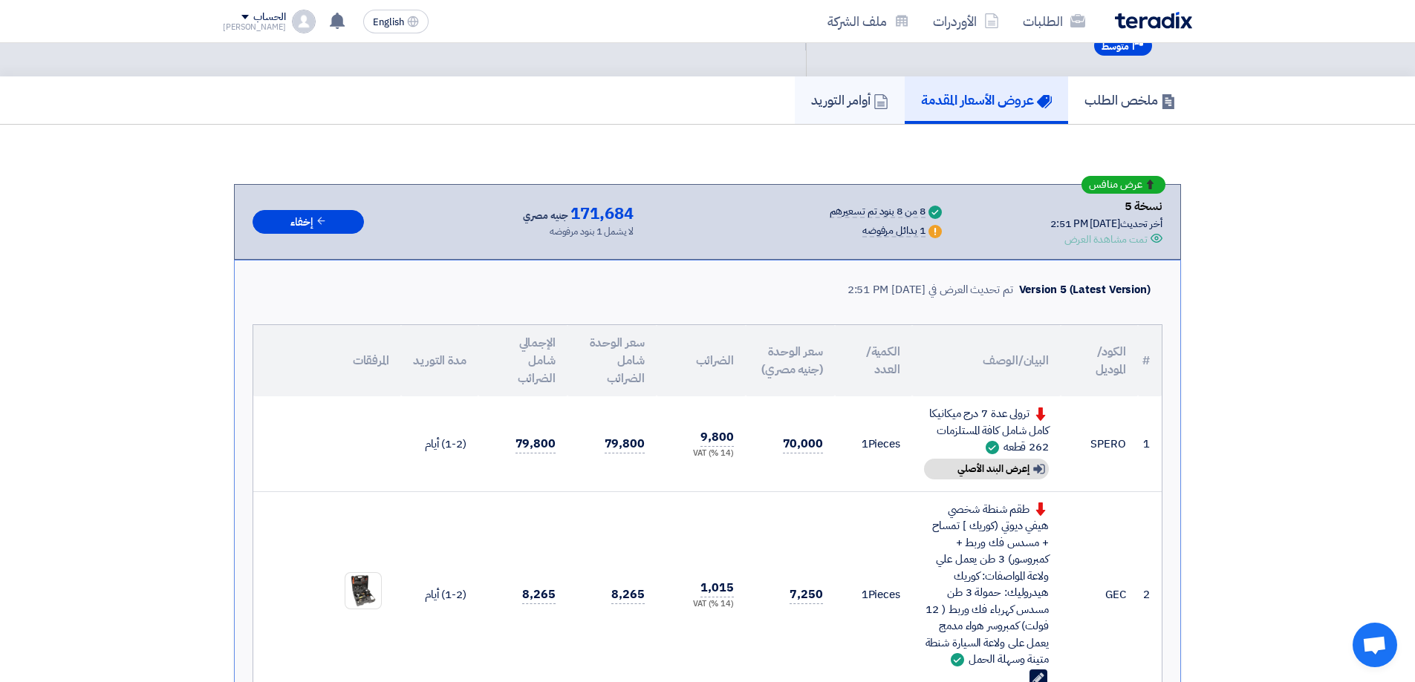
click at [873, 108] on icon at bounding box center [880, 101] width 15 height 15
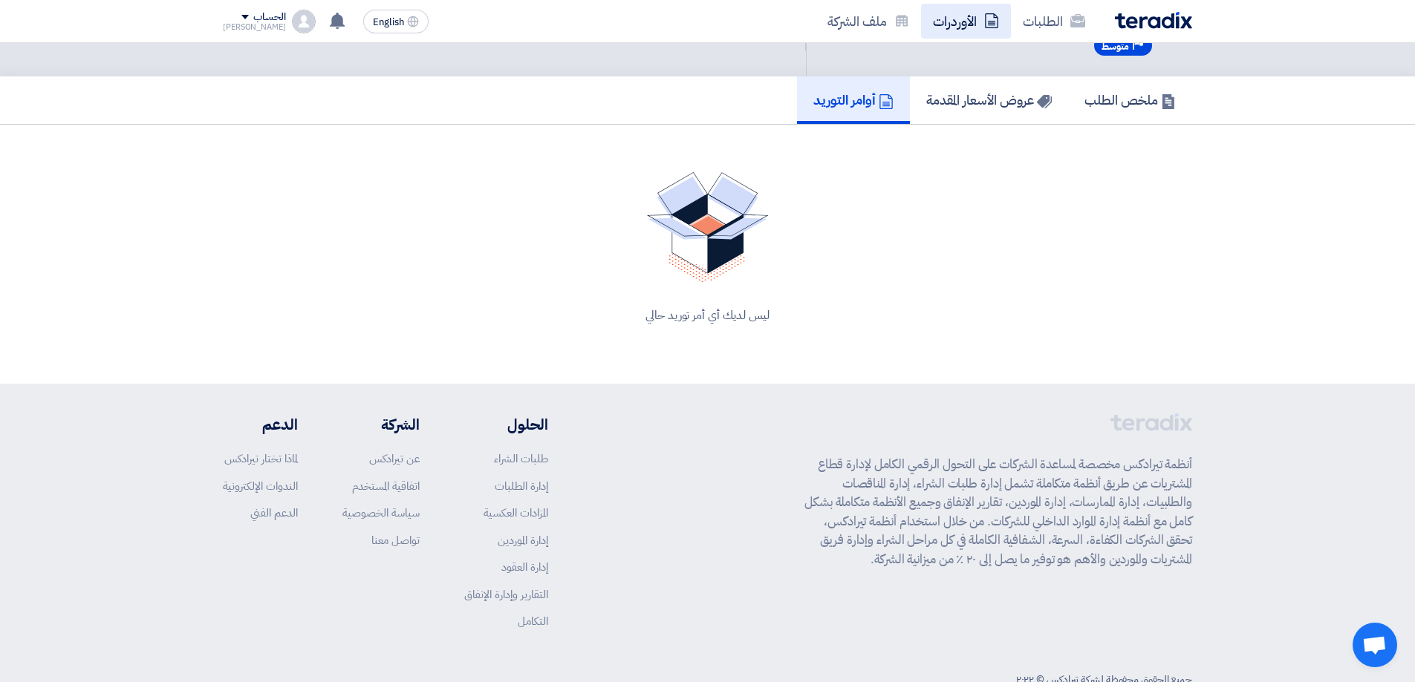
click at [949, 25] on link "الأوردرات" at bounding box center [966, 21] width 90 height 35
